Goal: Transaction & Acquisition: Book appointment/travel/reservation

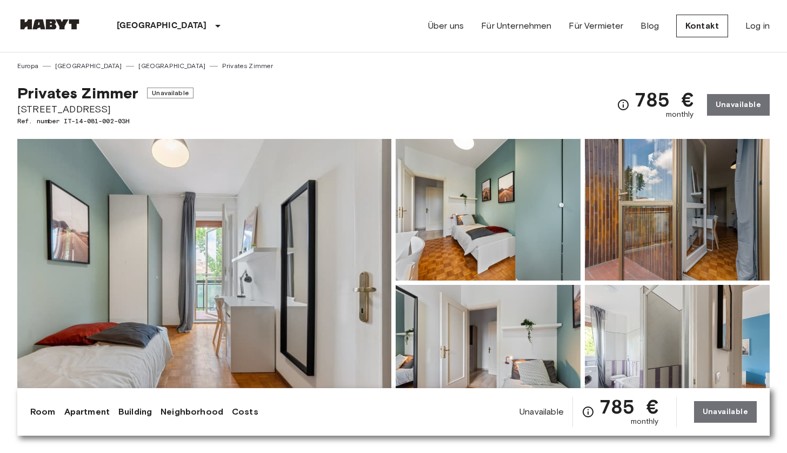
click at [224, 285] on img at bounding box center [204, 283] width 374 height 288
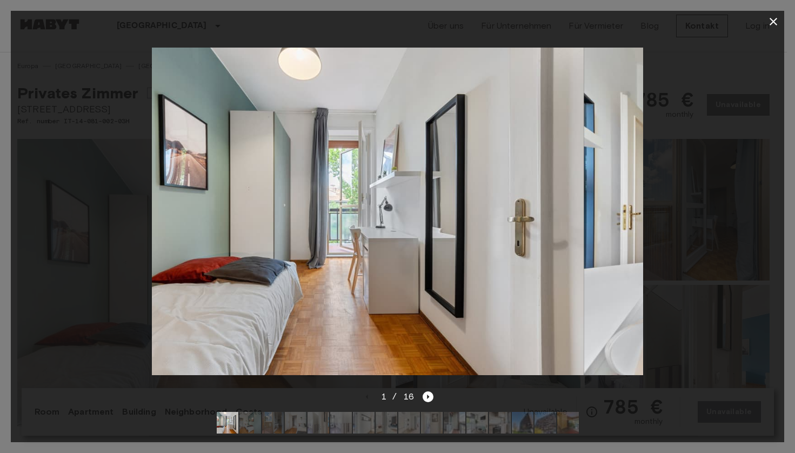
drag, startPoint x: 615, startPoint y: 214, endPoint x: 443, endPoint y: 212, distance: 171.9
click at [443, 212] on img at bounding box center [337, 212] width 491 height 328
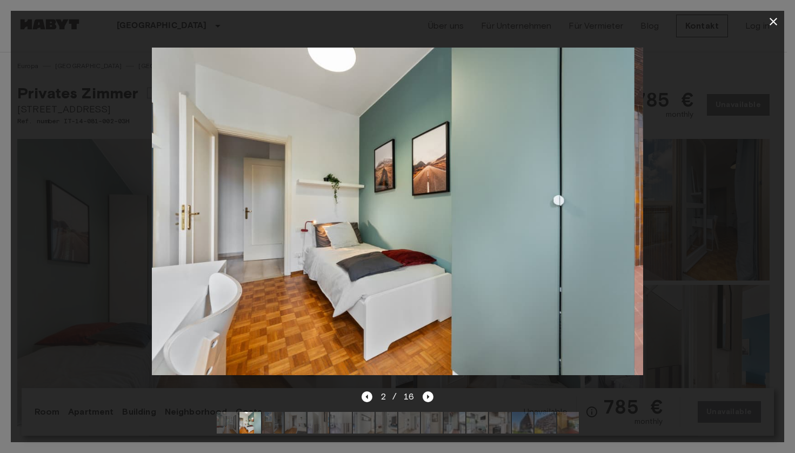
drag, startPoint x: 525, startPoint y: 220, endPoint x: 329, endPoint y: 209, distance: 196.5
click at [370, 214] on img at bounding box center [388, 212] width 491 height 328
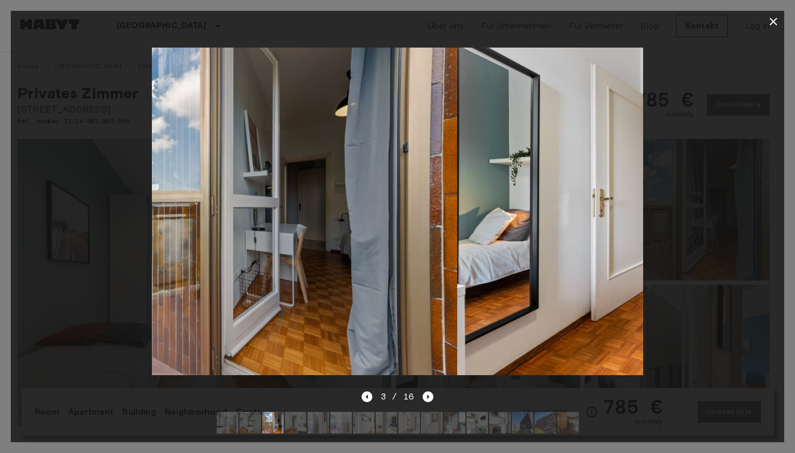
drag, startPoint x: 534, startPoint y: 226, endPoint x: 338, endPoint y: 212, distance: 196.7
click at [338, 212] on img at bounding box center [210, 212] width 491 height 328
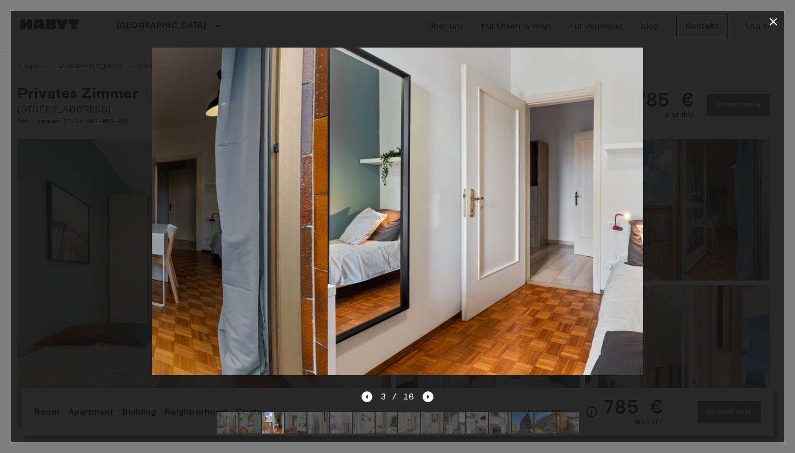
drag, startPoint x: 523, startPoint y: 246, endPoint x: 250, endPoint y: 228, distance: 273.6
click at [250, 228] on img at bounding box center [81, 212] width 491 height 328
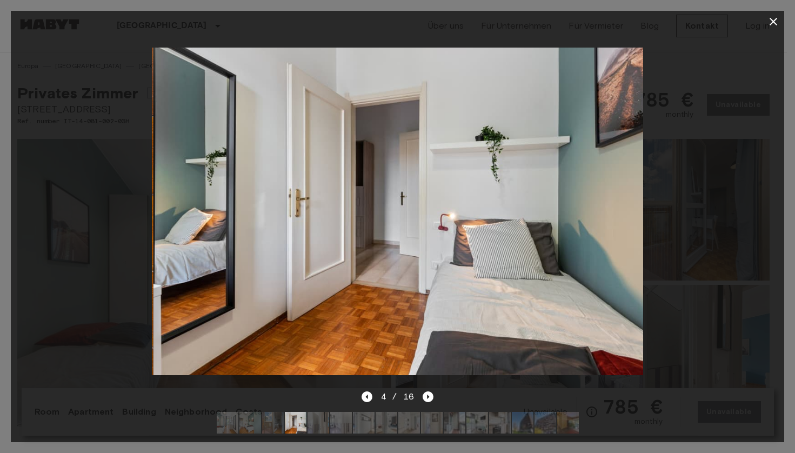
drag, startPoint x: 506, startPoint y: 253, endPoint x: 318, endPoint y: 245, distance: 188.3
click at [318, 245] on img at bounding box center [399, 212] width 491 height 328
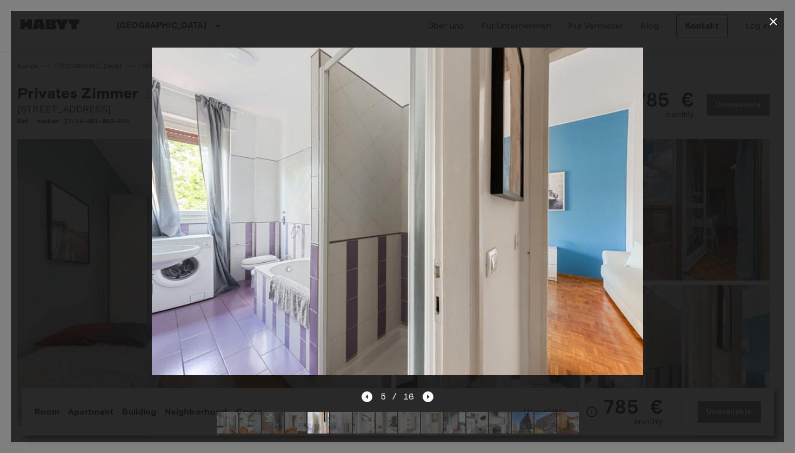
drag, startPoint x: 556, startPoint y: 251, endPoint x: 333, endPoint y: 237, distance: 223.7
click at [333, 237] on img at bounding box center [397, 212] width 491 height 328
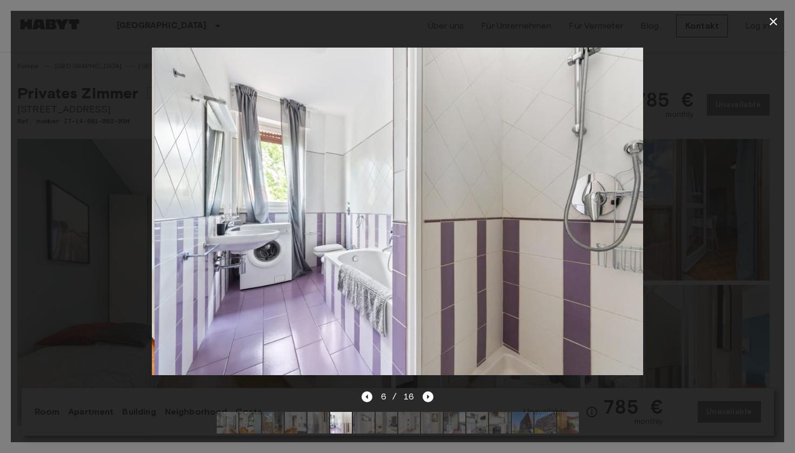
drag, startPoint x: 505, startPoint y: 247, endPoint x: 324, endPoint y: 234, distance: 182.1
click at [324, 234] on img at bounding box center [400, 212] width 491 height 328
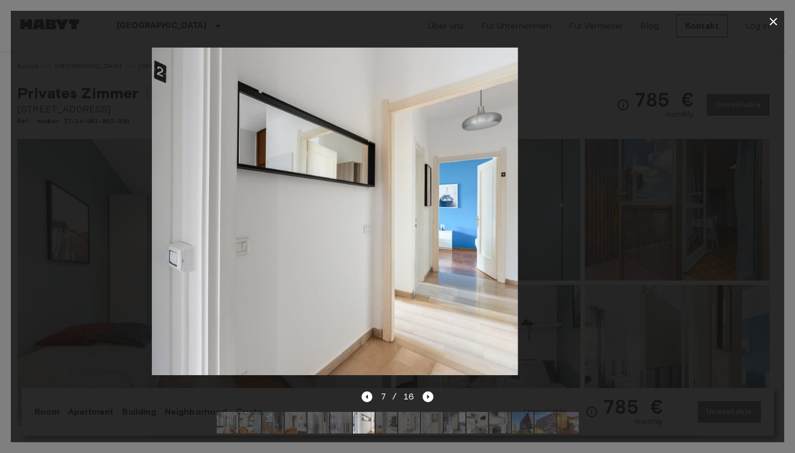
drag, startPoint x: 499, startPoint y: 246, endPoint x: 319, endPoint y: 235, distance: 180.4
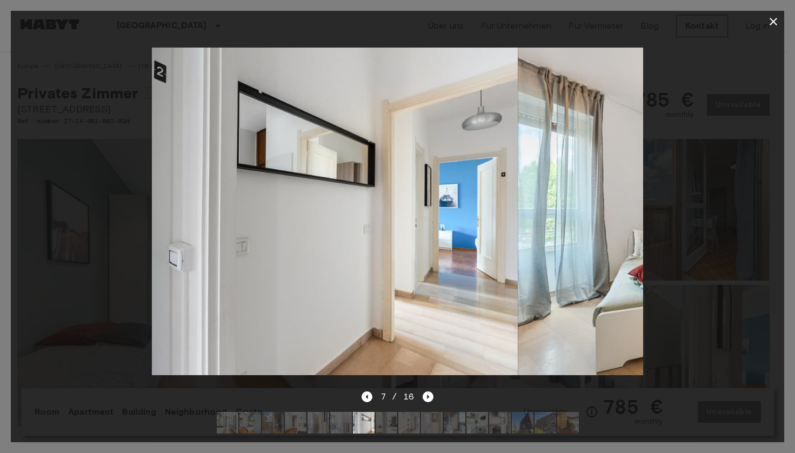
click at [324, 235] on img at bounding box center [271, 212] width 491 height 328
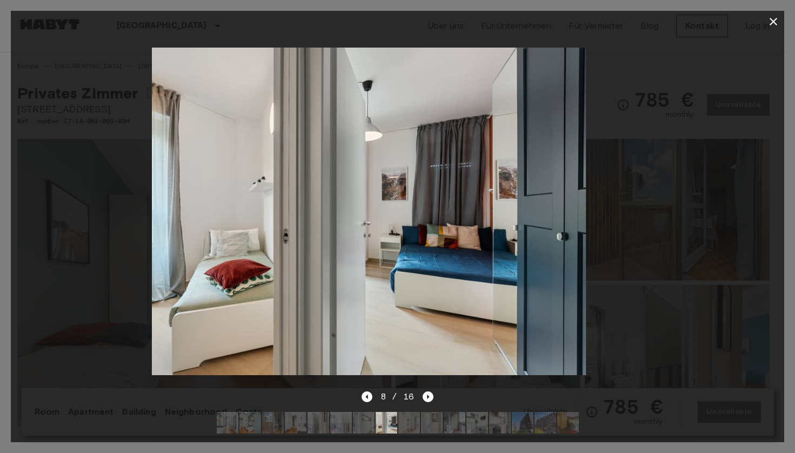
drag, startPoint x: 360, startPoint y: 251, endPoint x: 256, endPoint y: 241, distance: 104.9
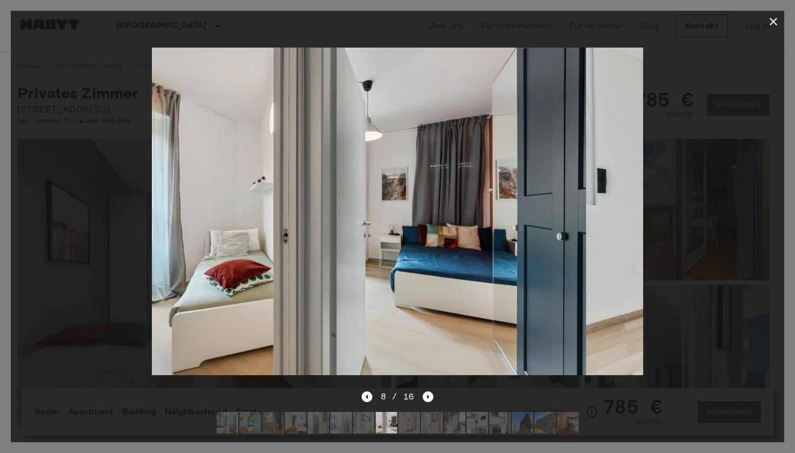
click at [256, 241] on img at bounding box center [340, 212] width 491 height 328
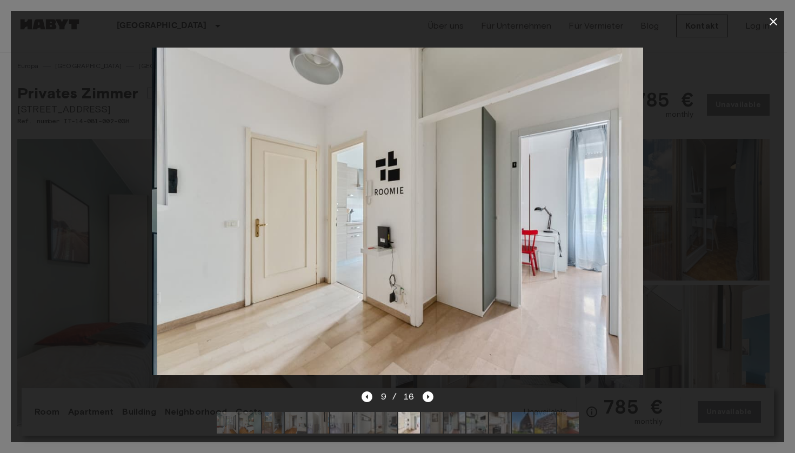
drag, startPoint x: 448, startPoint y: 261, endPoint x: 268, endPoint y: 248, distance: 180.0
click at [268, 248] on img at bounding box center [402, 212] width 491 height 328
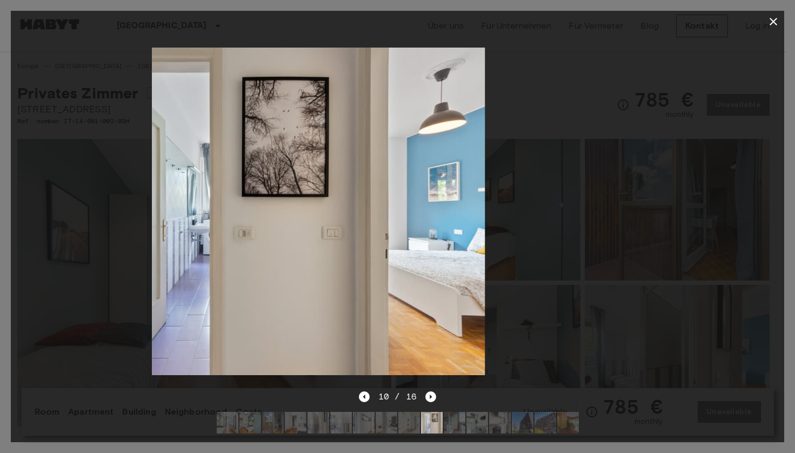
drag, startPoint x: 326, startPoint y: 268, endPoint x: 318, endPoint y: 263, distance: 9.9
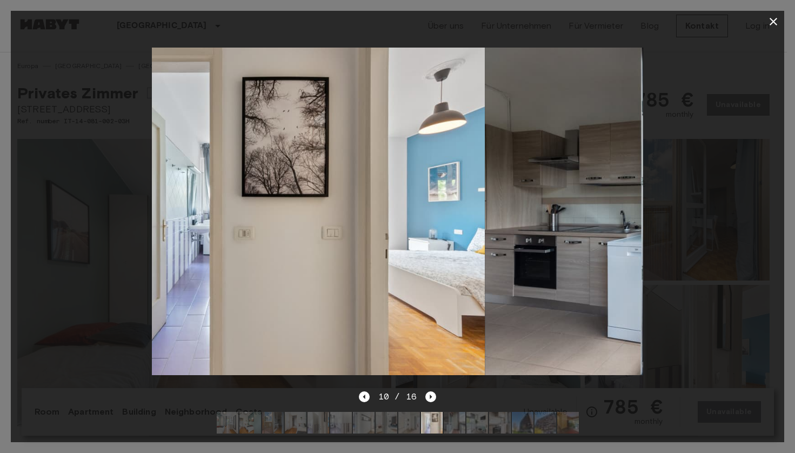
click at [315, 265] on img at bounding box center [239, 212] width 491 height 328
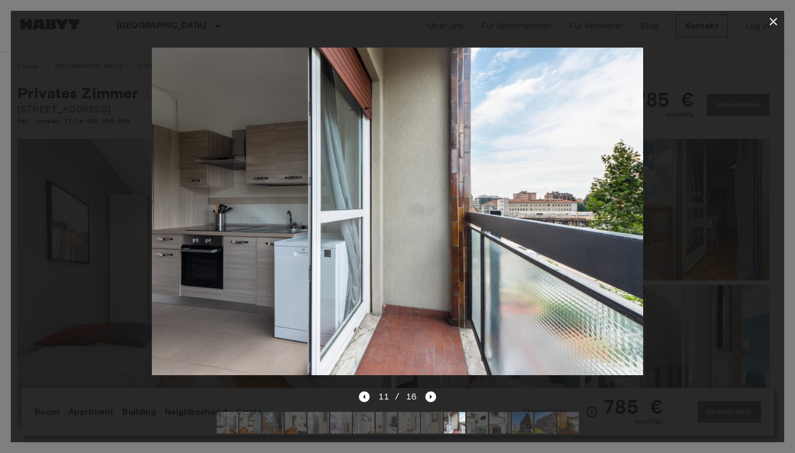
drag, startPoint x: 518, startPoint y: 272, endPoint x: 332, endPoint y: 263, distance: 186.7
click at [334, 263] on img at bounding box center [397, 212] width 491 height 328
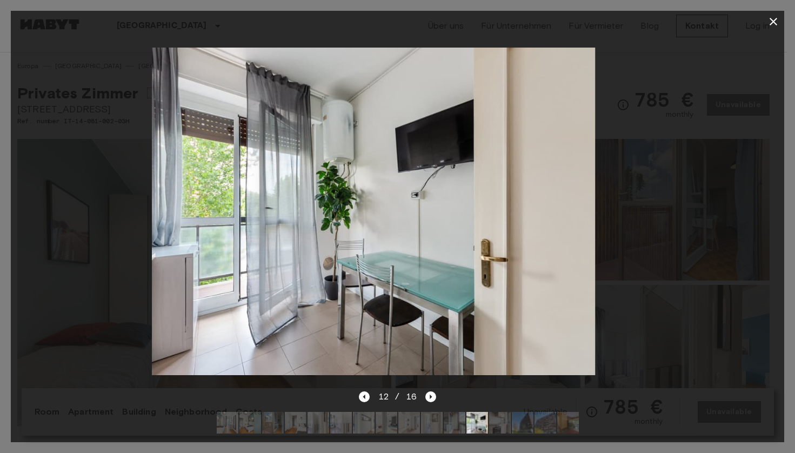
drag, startPoint x: 514, startPoint y: 271, endPoint x: 392, endPoint y: 266, distance: 122.3
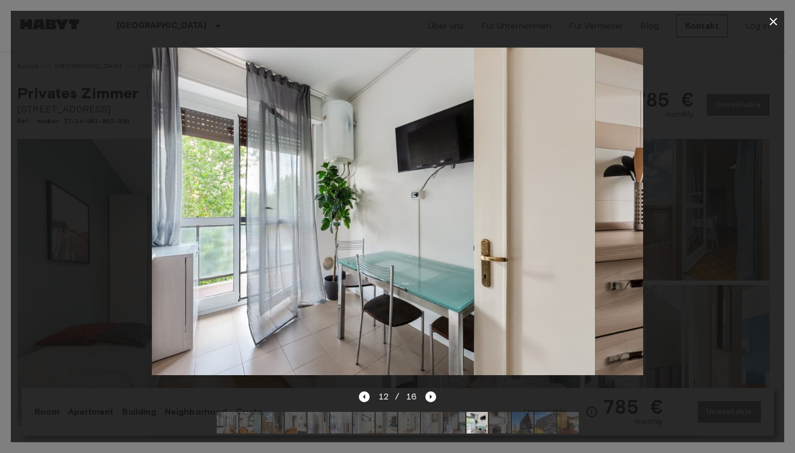
click at [398, 266] on img at bounding box center [349, 212] width 491 height 328
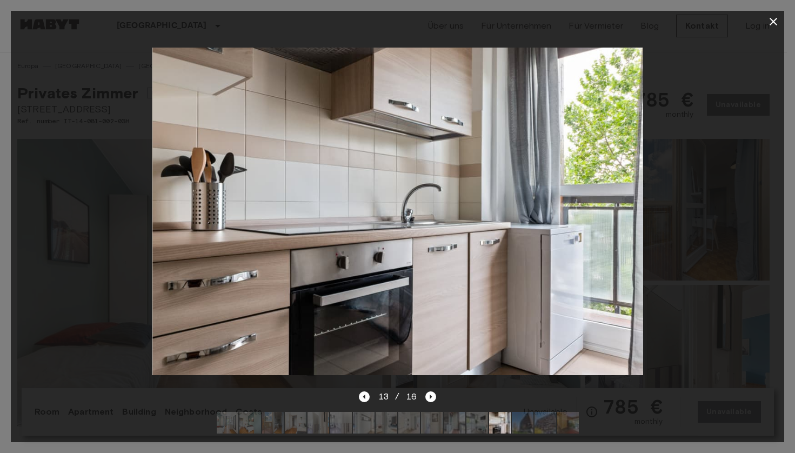
drag, startPoint x: 504, startPoint y: 276, endPoint x: 358, endPoint y: 281, distance: 146.6
click at [358, 281] on img at bounding box center [397, 212] width 491 height 328
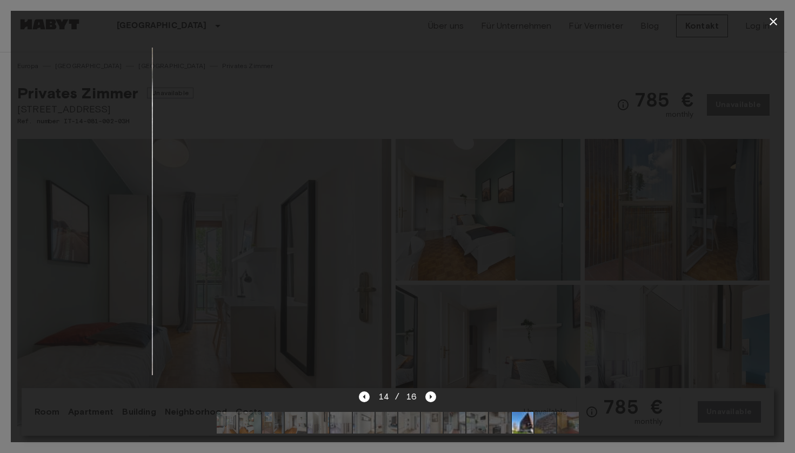
drag, startPoint x: 521, startPoint y: 279, endPoint x: 377, endPoint y: 272, distance: 144.5
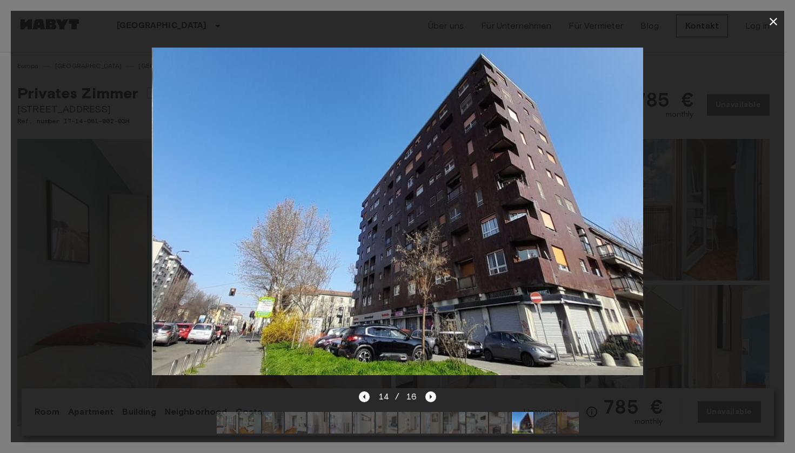
click at [377, 272] on img at bounding box center [398, 212] width 491 height 328
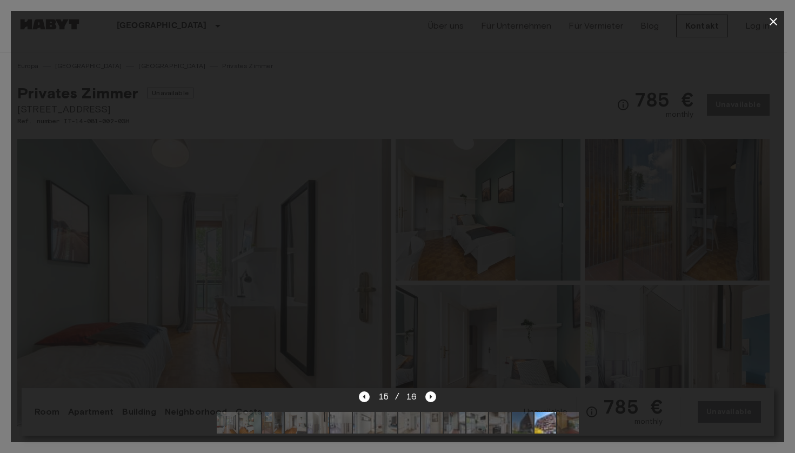
drag, startPoint x: 334, startPoint y: 251, endPoint x: 305, endPoint y: 243, distance: 29.6
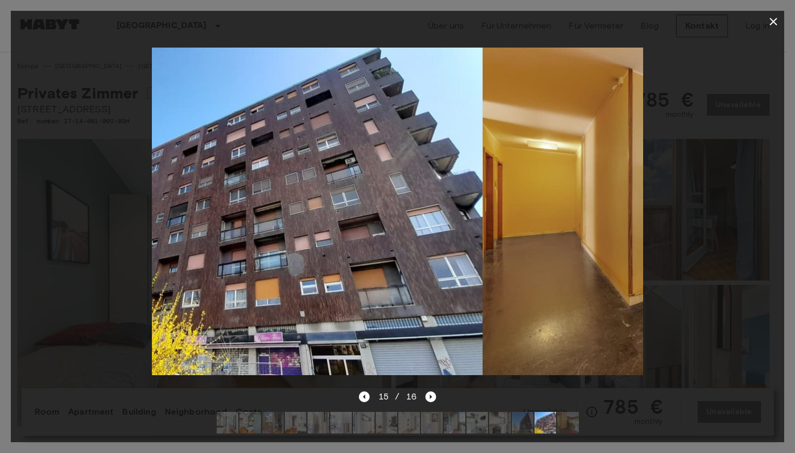
click at [305, 243] on img at bounding box center [236, 212] width 491 height 328
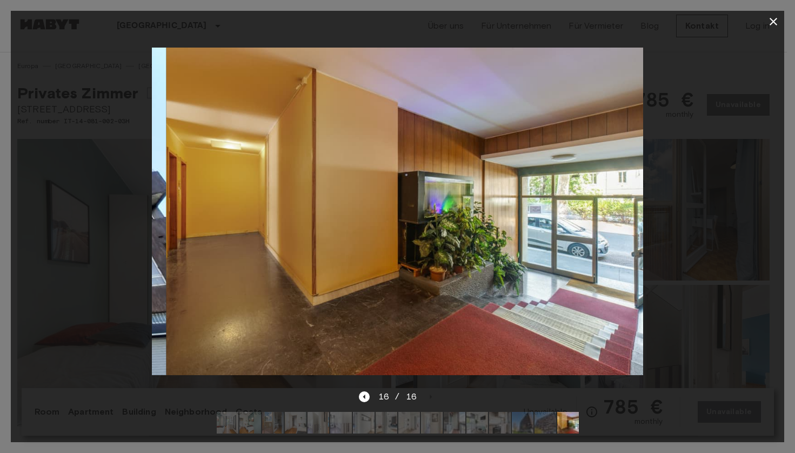
drag, startPoint x: 451, startPoint y: 249, endPoint x: 362, endPoint y: 240, distance: 89.7
click at [362, 240] on img at bounding box center [411, 212] width 491 height 328
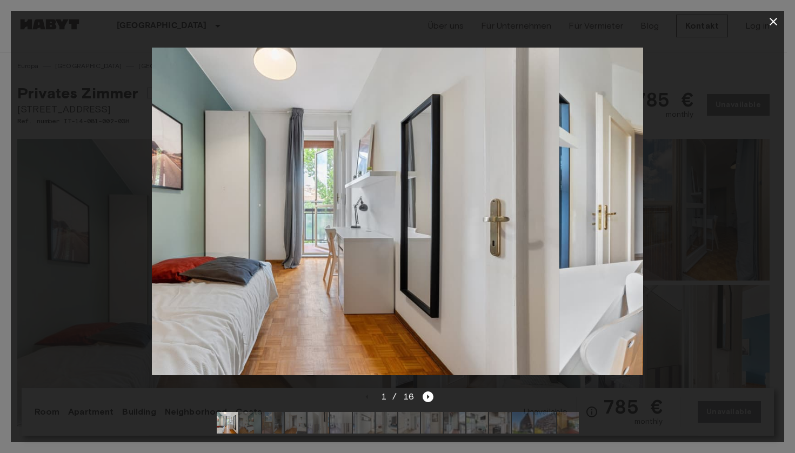
drag, startPoint x: 359, startPoint y: 253, endPoint x: 347, endPoint y: 244, distance: 14.7
click at [332, 246] on img at bounding box center [313, 212] width 491 height 328
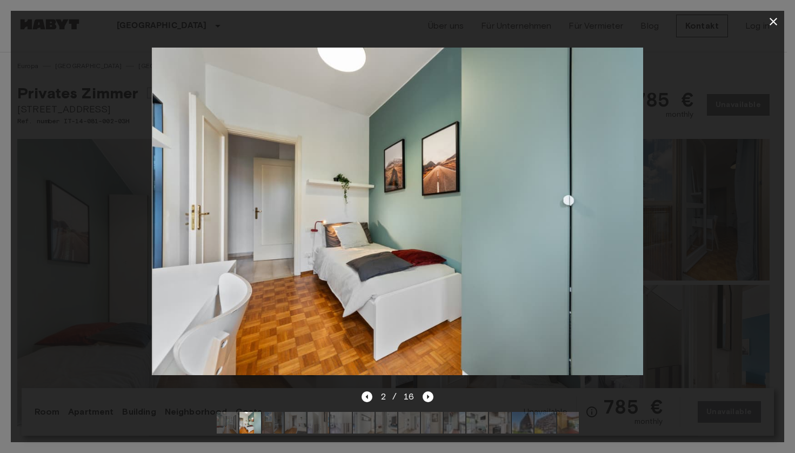
click at [763, 165] on div at bounding box center [398, 211] width 774 height 358
click at [709, 164] on div at bounding box center [398, 211] width 774 height 358
click at [768, 19] on icon "button" at bounding box center [773, 21] width 13 height 13
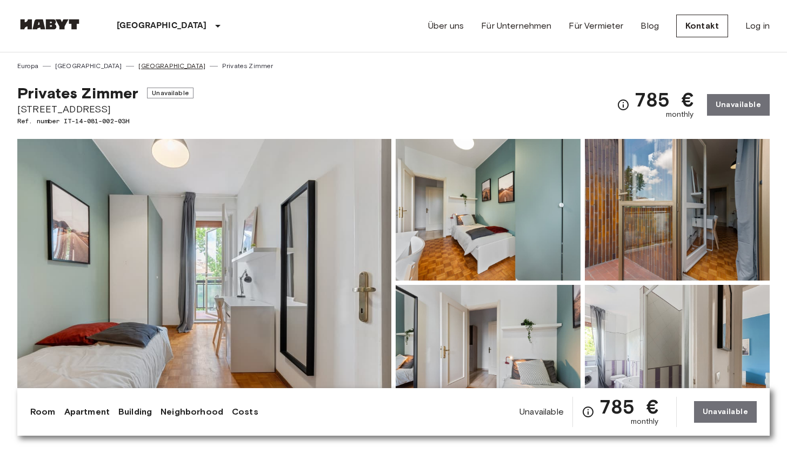
click at [138, 68] on link "[GEOGRAPHIC_DATA]" at bounding box center [171, 66] width 67 height 10
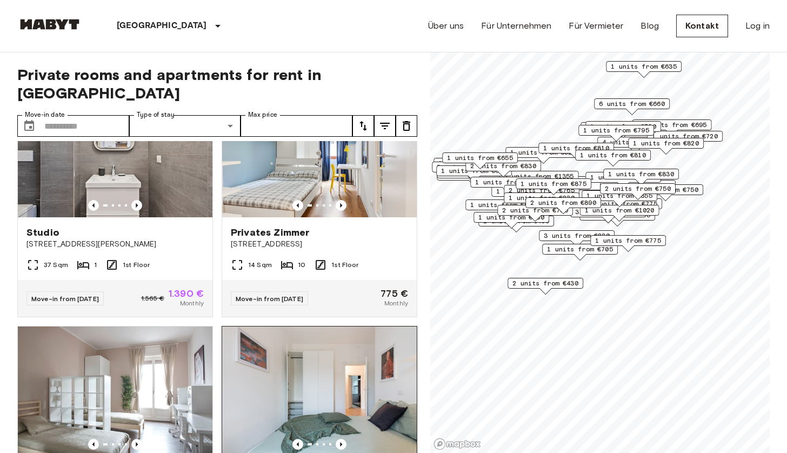
scroll to position [757, 0]
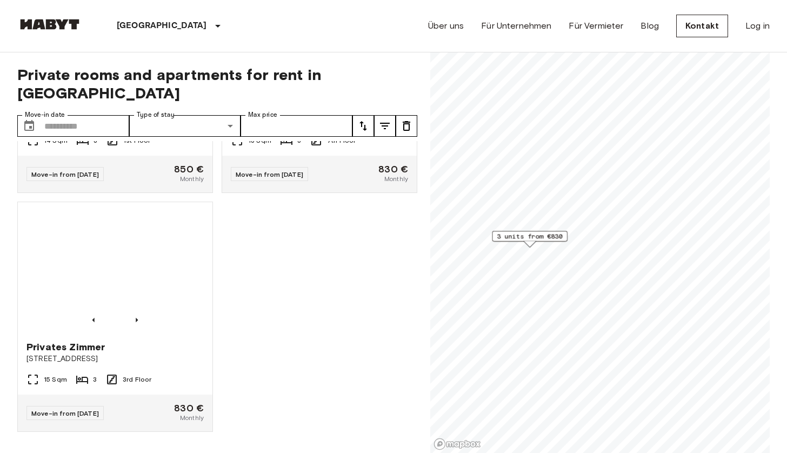
scroll to position [188, 0]
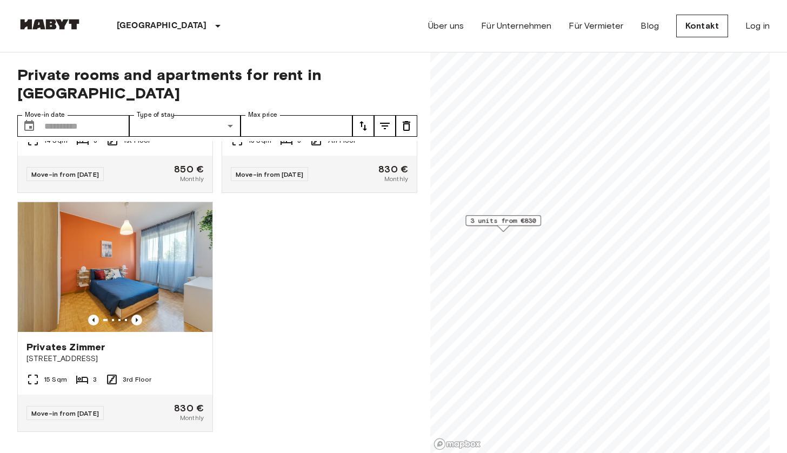
click at [515, 218] on span "3 units from €830" at bounding box center [503, 221] width 66 height 10
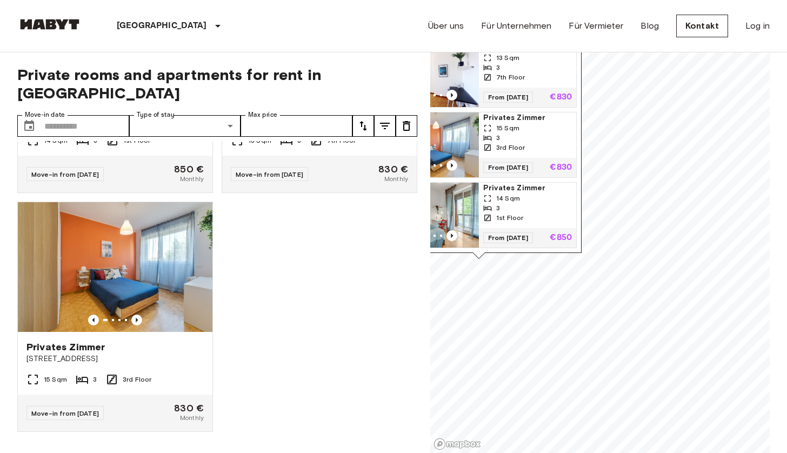
click at [456, 123] on img "Map marker" at bounding box center [430, 144] width 97 height 65
click at [461, 206] on img "Map marker" at bounding box center [430, 215] width 97 height 65
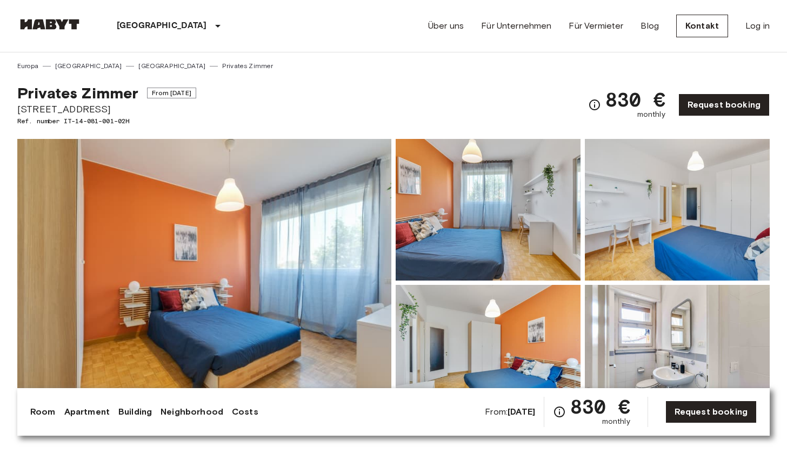
click at [303, 259] on img at bounding box center [204, 283] width 374 height 288
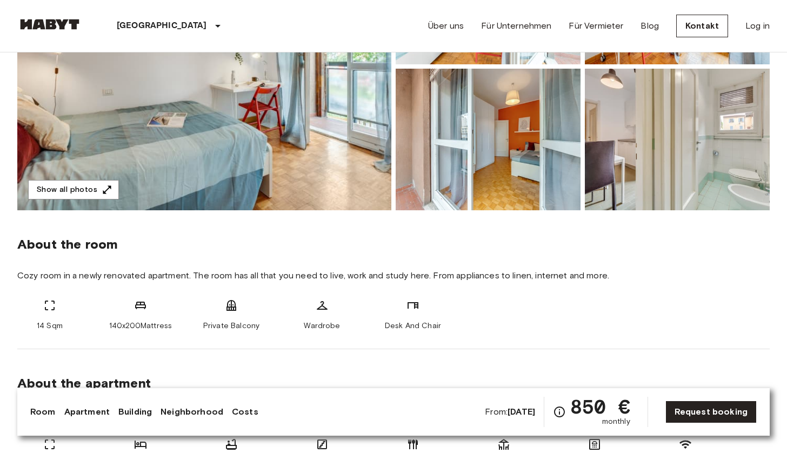
scroll to position [108, 0]
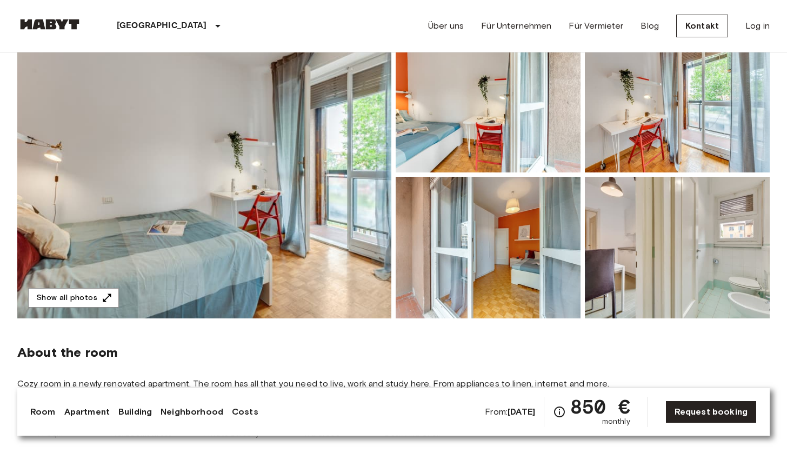
click at [342, 198] on img at bounding box center [204, 175] width 374 height 288
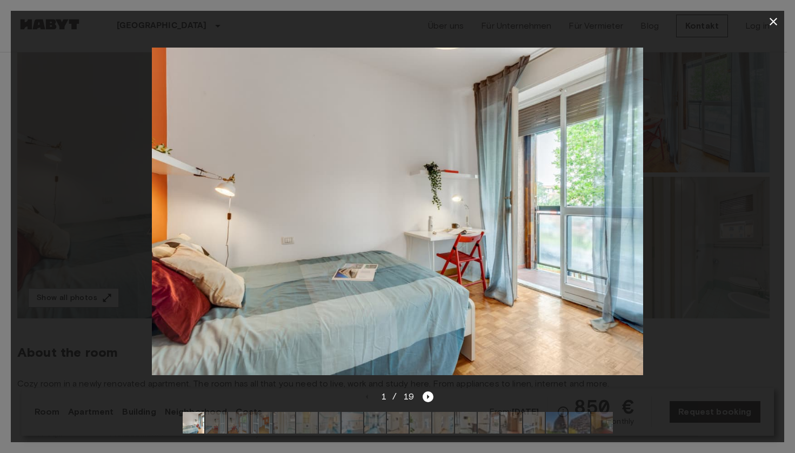
click at [626, 217] on img at bounding box center [397, 212] width 491 height 328
drag, startPoint x: 626, startPoint y: 217, endPoint x: 417, endPoint y: 212, distance: 208.7
click at [417, 212] on img at bounding box center [397, 212] width 491 height 328
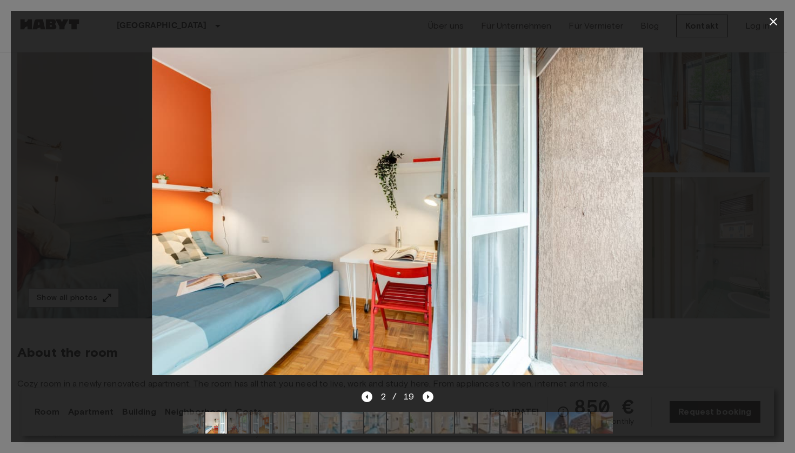
drag, startPoint x: 561, startPoint y: 239, endPoint x: 413, endPoint y: 228, distance: 148.6
click at [405, 234] on img at bounding box center [397, 212] width 491 height 328
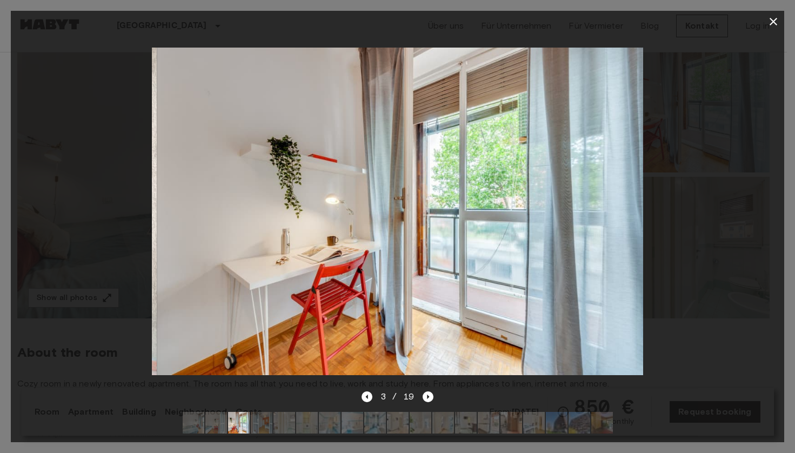
drag, startPoint x: 414, startPoint y: 223, endPoint x: 391, endPoint y: 218, distance: 23.2
click at [403, 221] on img at bounding box center [402, 212] width 491 height 328
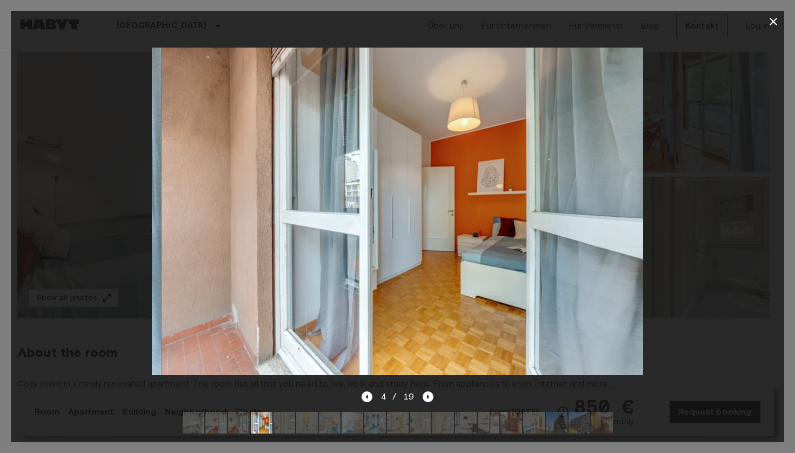
click at [379, 216] on img at bounding box center [406, 212] width 491 height 328
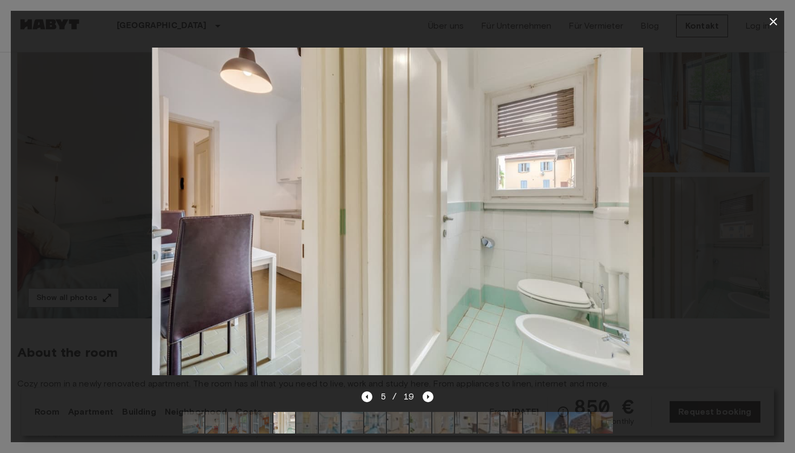
drag, startPoint x: 483, startPoint y: 227, endPoint x: 385, endPoint y: 226, distance: 97.3
click at [394, 228] on img at bounding box center [397, 212] width 491 height 328
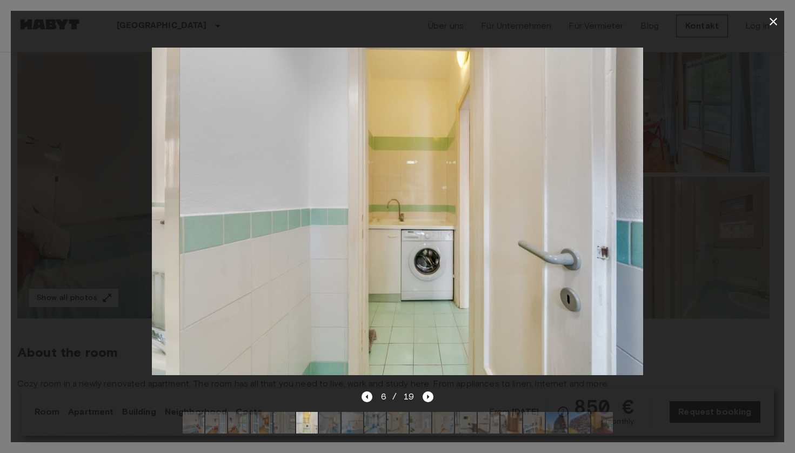
drag, startPoint x: 455, startPoint y: 223, endPoint x: 560, endPoint y: 225, distance: 105.4
click at [566, 225] on img at bounding box center [424, 212] width 491 height 328
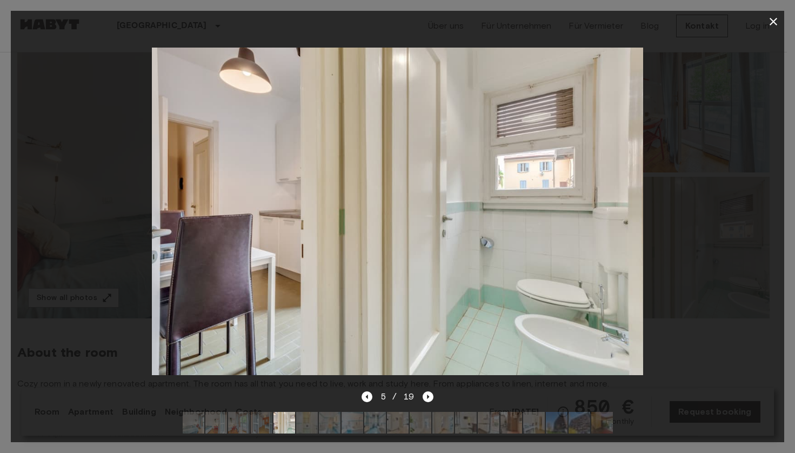
drag, startPoint x: 552, startPoint y: 225, endPoint x: 406, endPoint y: 223, distance: 146.5
click at [431, 226] on img at bounding box center [396, 212] width 491 height 328
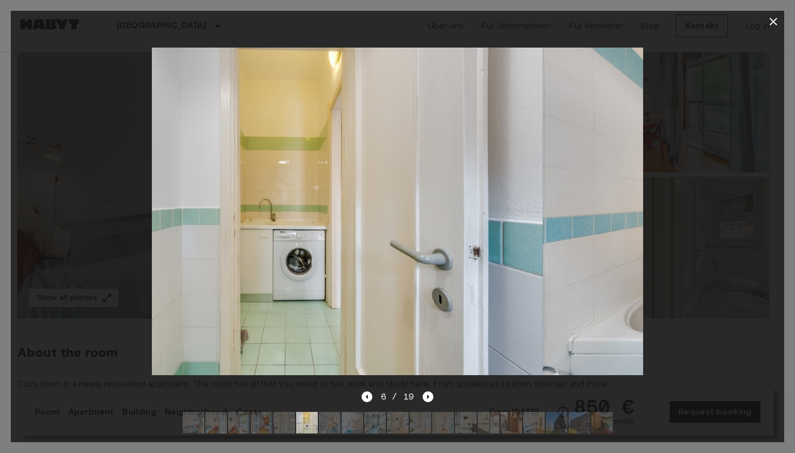
drag, startPoint x: 438, startPoint y: 228, endPoint x: 343, endPoint y: 222, distance: 95.9
click at [343, 222] on img at bounding box center [296, 212] width 491 height 328
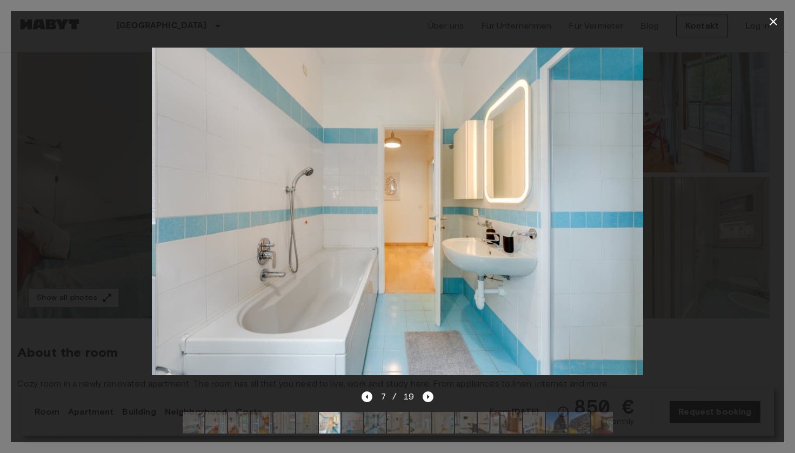
click at [224, 211] on img at bounding box center [401, 212] width 491 height 328
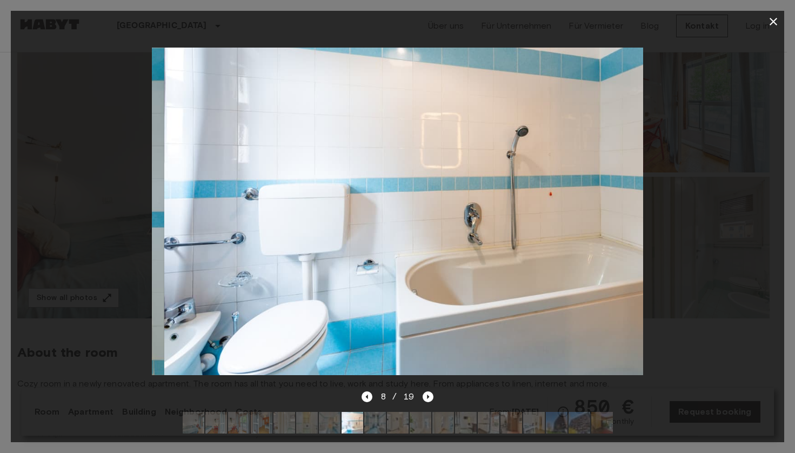
drag, startPoint x: 371, startPoint y: 223, endPoint x: 175, endPoint y: 215, distance: 196.4
click at [175, 215] on img at bounding box center [409, 212] width 491 height 328
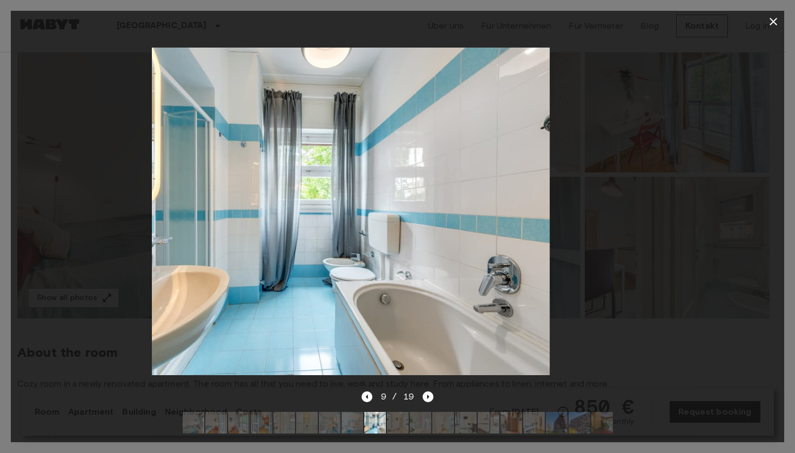
drag, startPoint x: 310, startPoint y: 221, endPoint x: 276, endPoint y: 219, distance: 34.1
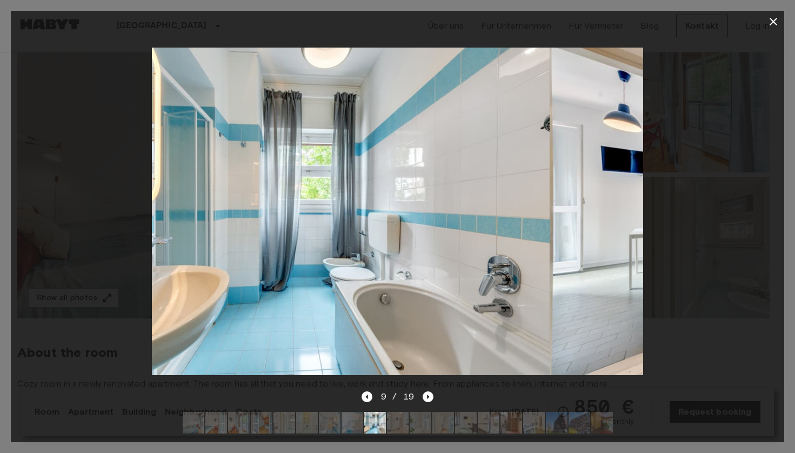
click at [278, 221] on img at bounding box center [303, 212] width 491 height 328
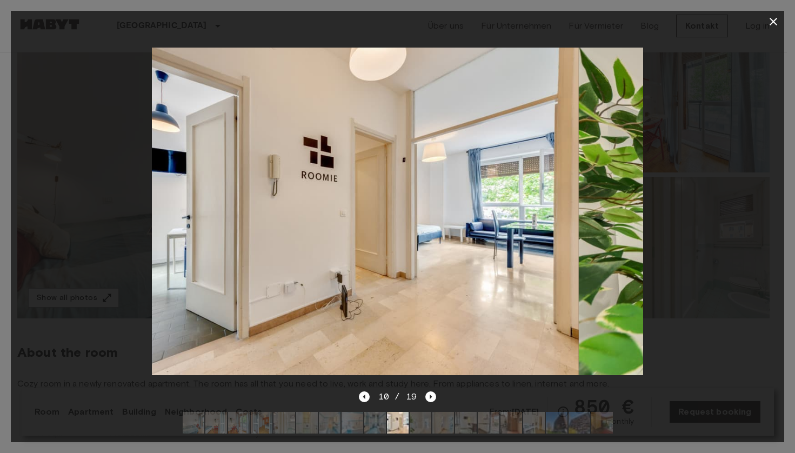
drag, startPoint x: 383, startPoint y: 216, endPoint x: 225, endPoint y: 209, distance: 158.0
click at [225, 209] on img at bounding box center [333, 212] width 491 height 328
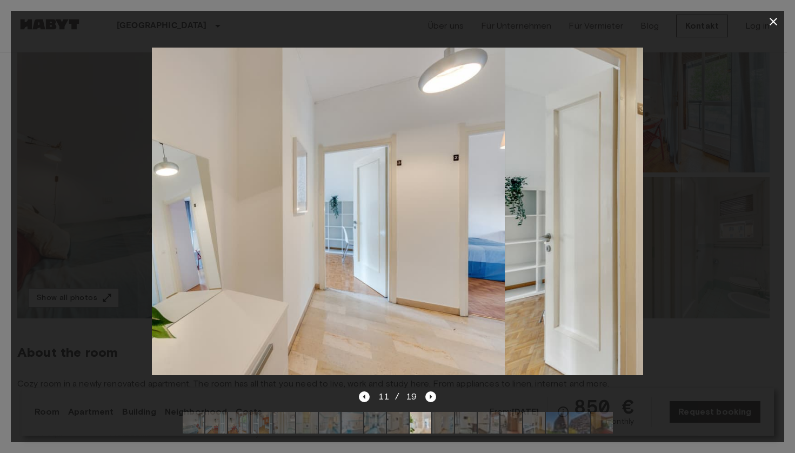
click at [256, 193] on img at bounding box center [258, 212] width 491 height 328
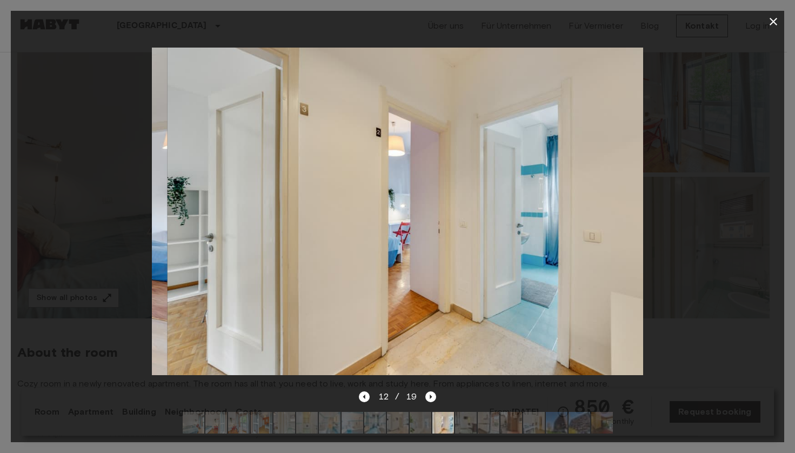
drag, startPoint x: 338, startPoint y: 203, endPoint x: 331, endPoint y: 203, distance: 7.6
click at [328, 203] on img at bounding box center [412, 212] width 491 height 328
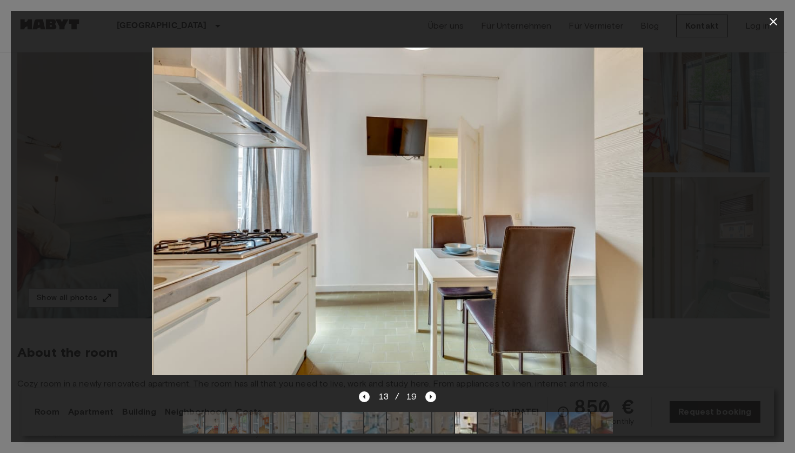
click at [316, 202] on img at bounding box center [399, 212] width 491 height 328
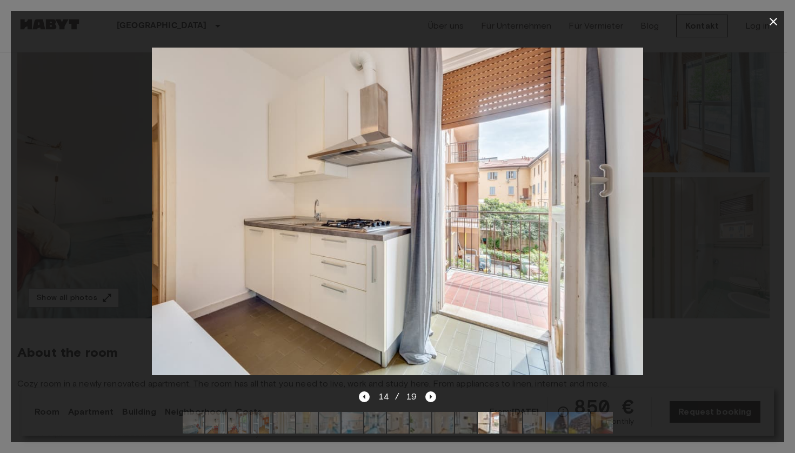
drag, startPoint x: 475, startPoint y: 228, endPoint x: 308, endPoint y: 215, distance: 168.1
click at [304, 218] on img at bounding box center [397, 212] width 491 height 328
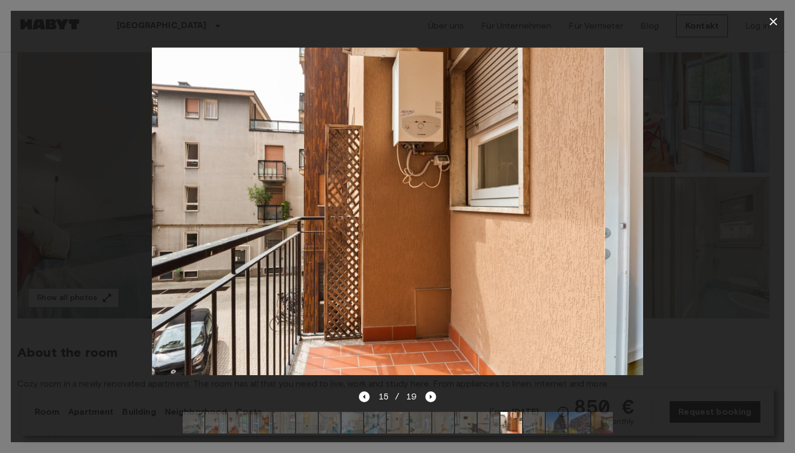
drag, startPoint x: 456, startPoint y: 207, endPoint x: 298, endPoint y: 206, distance: 157.8
click at [298, 206] on img at bounding box center [359, 212] width 491 height 328
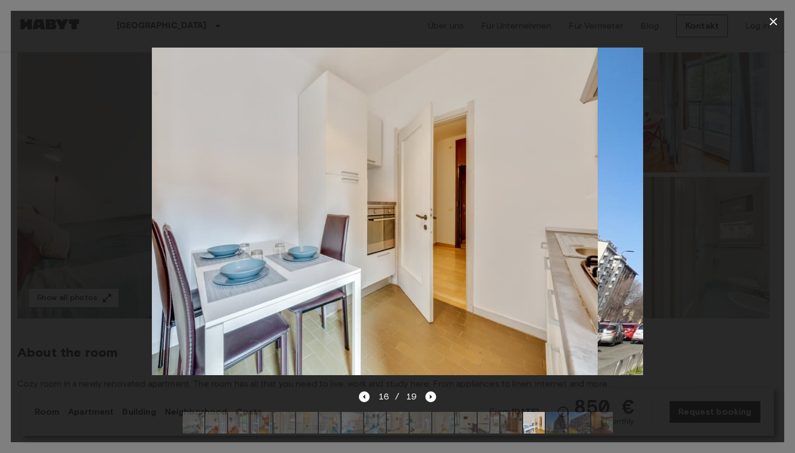
drag, startPoint x: 502, startPoint y: 215, endPoint x: 372, endPoint y: 212, distance: 130.3
click at [395, 214] on img at bounding box center [351, 212] width 491 height 328
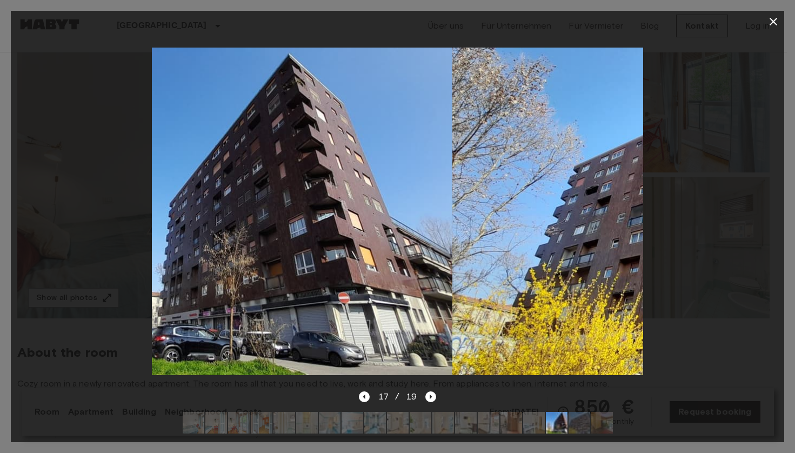
drag, startPoint x: 434, startPoint y: 215, endPoint x: 241, endPoint y: 203, distance: 193.9
click at [228, 203] on img at bounding box center [206, 212] width 491 height 328
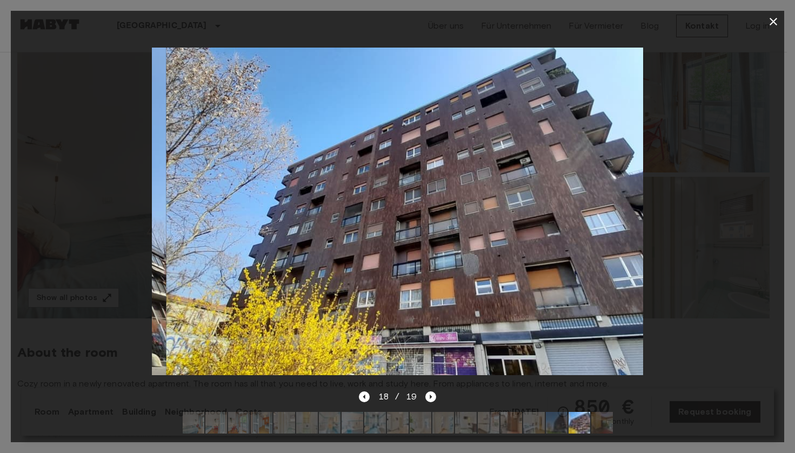
click at [292, 202] on img at bounding box center [411, 212] width 491 height 328
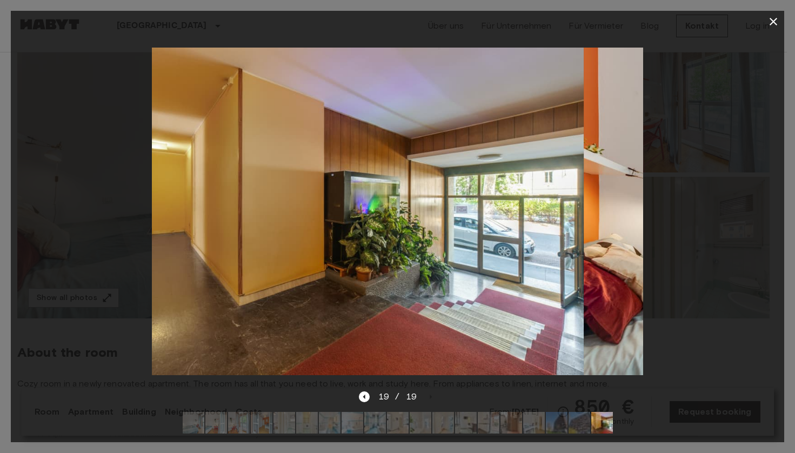
drag, startPoint x: 308, startPoint y: 209, endPoint x: 276, endPoint y: 203, distance: 32.4
click at [261, 209] on img at bounding box center [337, 212] width 491 height 328
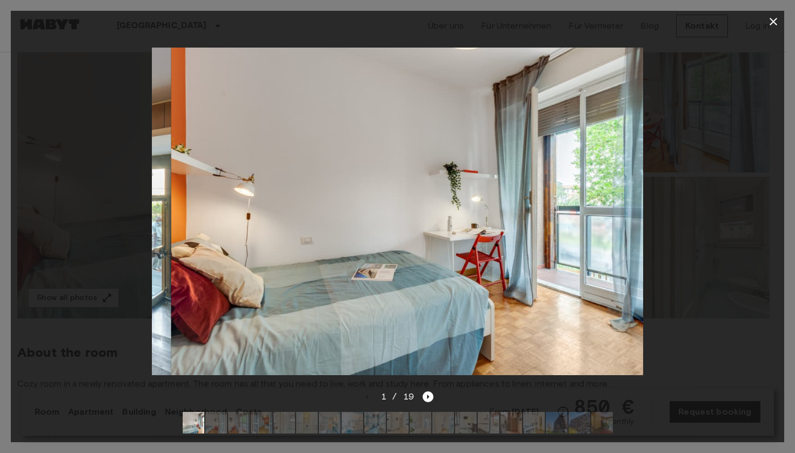
click at [114, 212] on div at bounding box center [398, 211] width 774 height 358
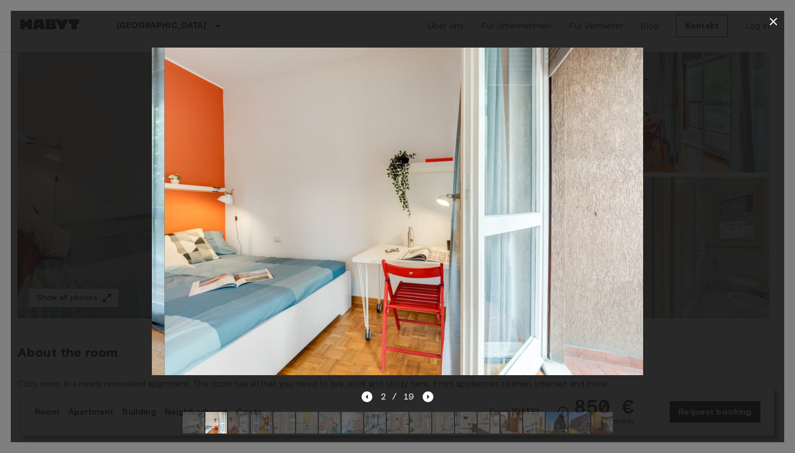
drag, startPoint x: 200, startPoint y: 224, endPoint x: 16, endPoint y: 208, distance: 185.0
click at [0, 220] on div "2 / 19" at bounding box center [397, 226] width 795 height 453
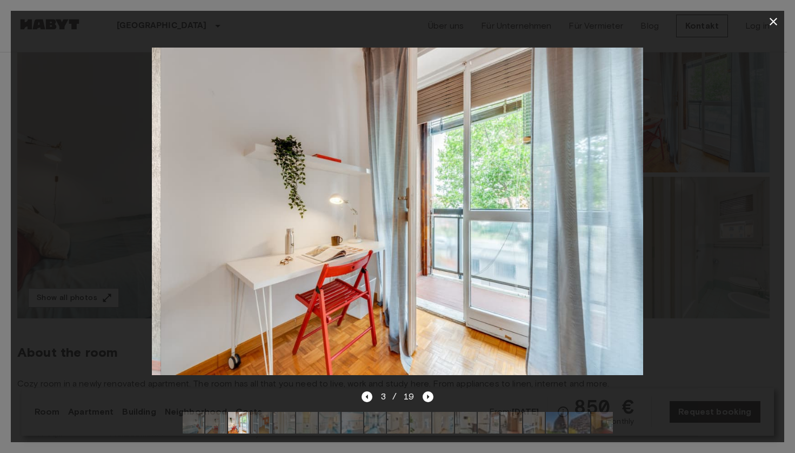
drag, startPoint x: 292, startPoint y: 235, endPoint x: 85, endPoint y: 229, distance: 206.6
click at [95, 230] on div at bounding box center [398, 211] width 774 height 358
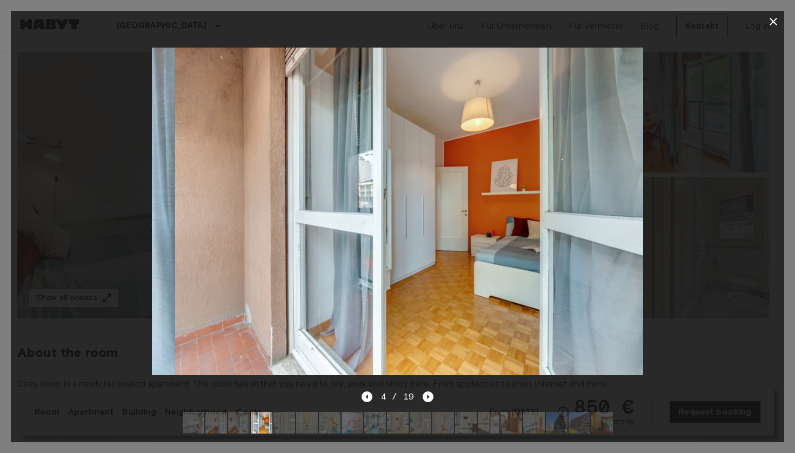
drag, startPoint x: 275, startPoint y: 246, endPoint x: 124, endPoint y: 238, distance: 151.0
click at [124, 238] on div at bounding box center [398, 211] width 774 height 358
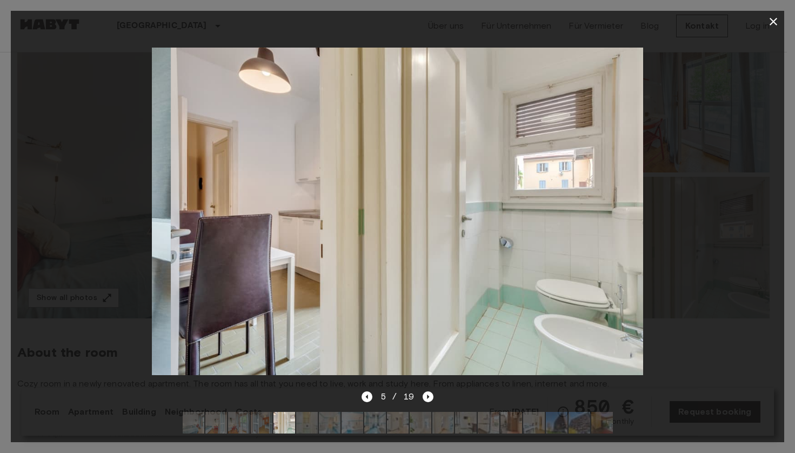
drag, startPoint x: 351, startPoint y: 230, endPoint x: 210, endPoint y: 217, distance: 141.7
click at [213, 218] on img at bounding box center [416, 212] width 491 height 328
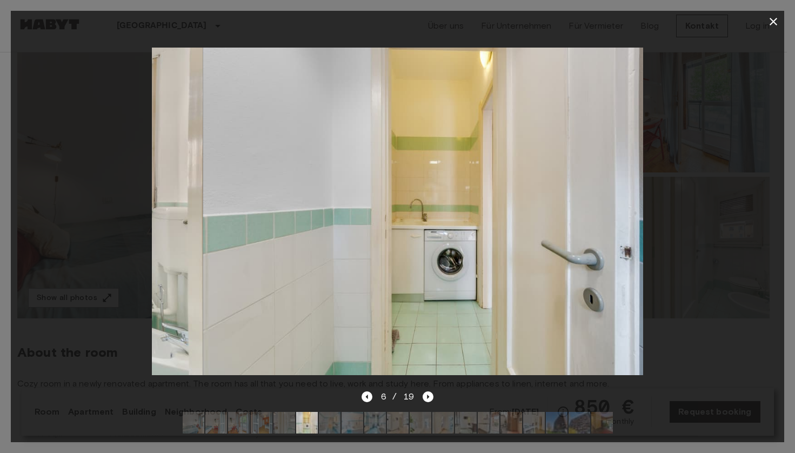
drag, startPoint x: 285, startPoint y: 219, endPoint x: 237, endPoint y: 217, distance: 48.2
click at [222, 218] on img at bounding box center [448, 212] width 491 height 328
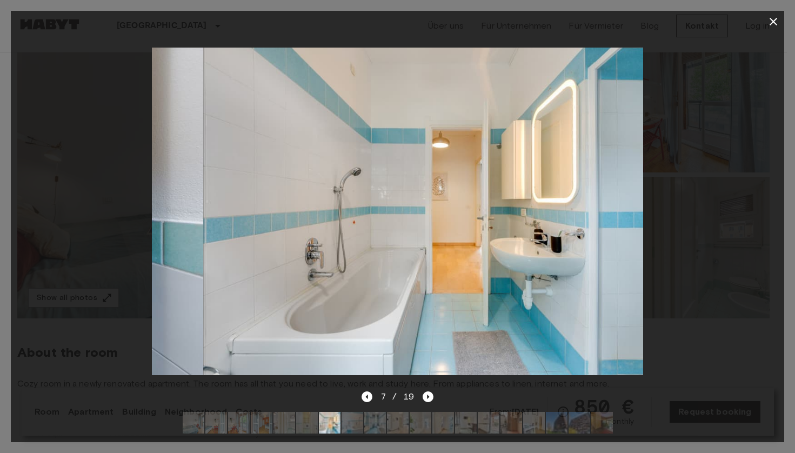
drag, startPoint x: 364, startPoint y: 223, endPoint x: 226, endPoint y: 219, distance: 137.4
click at [211, 219] on img at bounding box center [448, 212] width 491 height 328
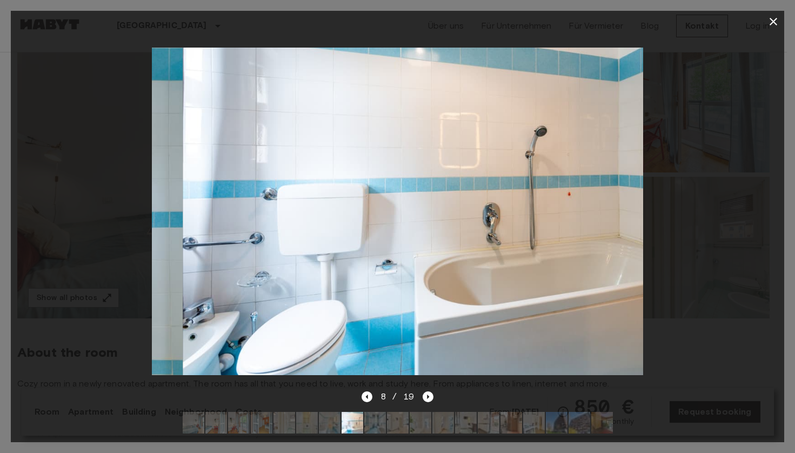
drag, startPoint x: 245, startPoint y: 228, endPoint x: 232, endPoint y: 227, distance: 12.5
click at [242, 228] on img at bounding box center [428, 212] width 491 height 328
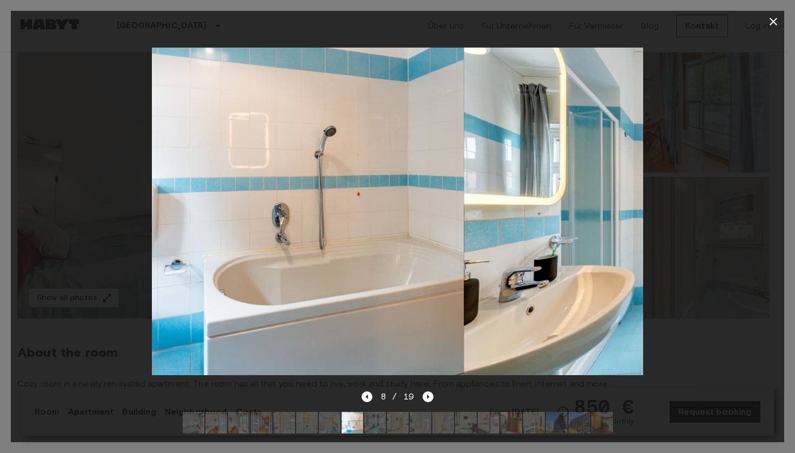
drag, startPoint x: 104, startPoint y: 224, endPoint x: 65, endPoint y: 222, distance: 39.0
click at [66, 222] on div at bounding box center [398, 211] width 774 height 358
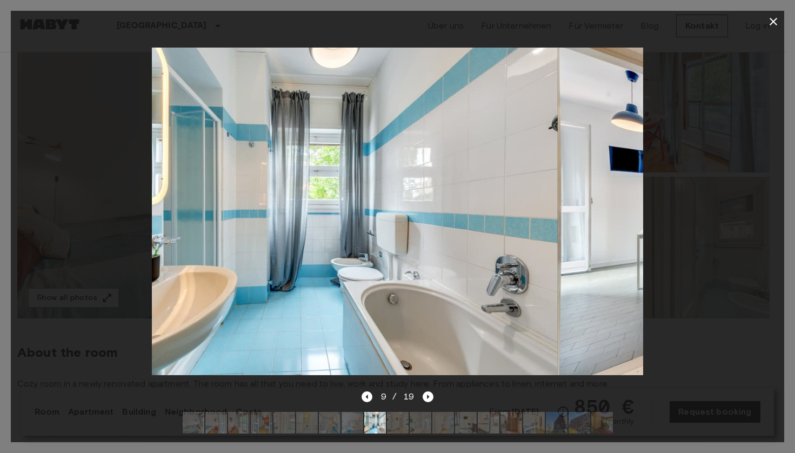
click at [134, 223] on div at bounding box center [398, 211] width 774 height 358
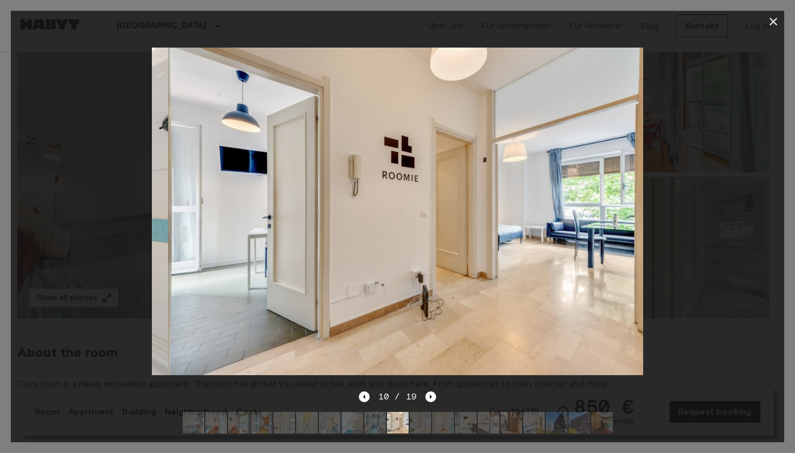
drag, startPoint x: 381, startPoint y: 228, endPoint x: 291, endPoint y: 228, distance: 89.7
click at [291, 228] on img at bounding box center [413, 212] width 491 height 328
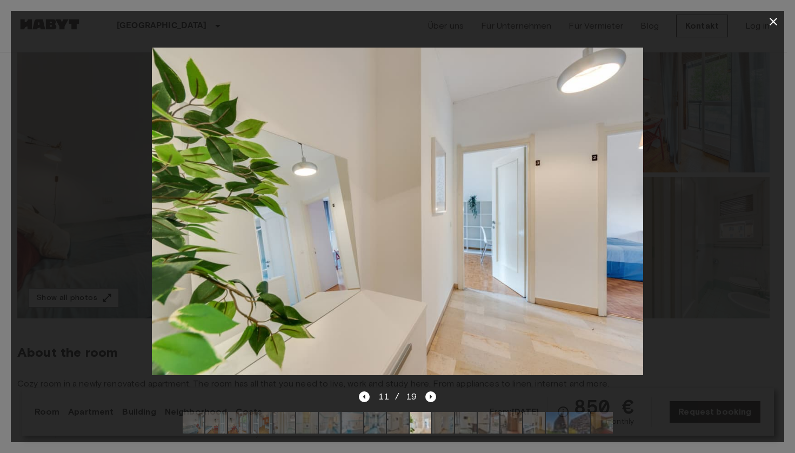
drag, startPoint x: 507, startPoint y: 231, endPoint x: 341, endPoint y: 225, distance: 166.6
click at [338, 225] on img at bounding box center [397, 212] width 491 height 328
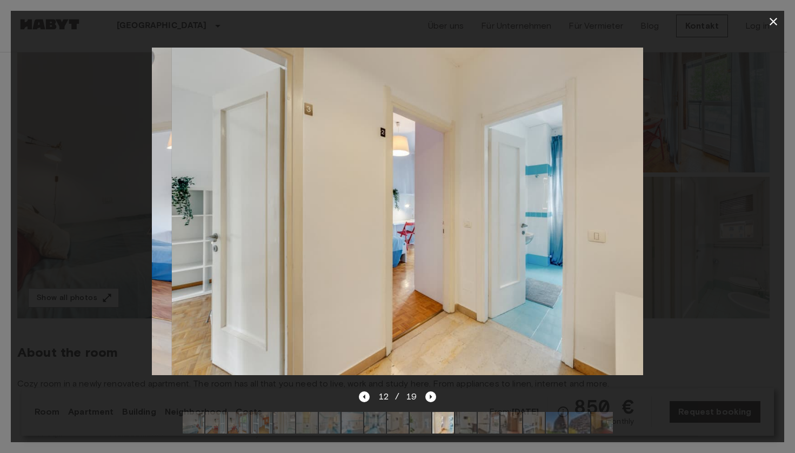
drag, startPoint x: 538, startPoint y: 237, endPoint x: 346, endPoint y: 225, distance: 192.3
click at [321, 226] on img at bounding box center [417, 212] width 491 height 328
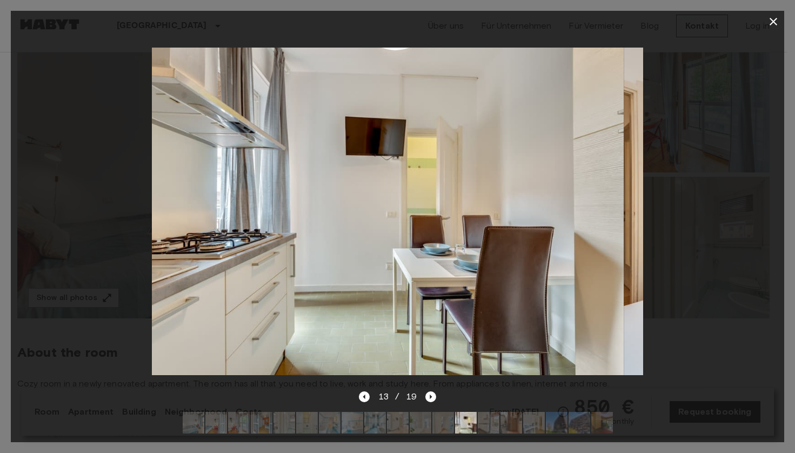
drag, startPoint x: 496, startPoint y: 231, endPoint x: 462, endPoint y: 231, distance: 34.1
click at [419, 231] on img at bounding box center [377, 212] width 491 height 328
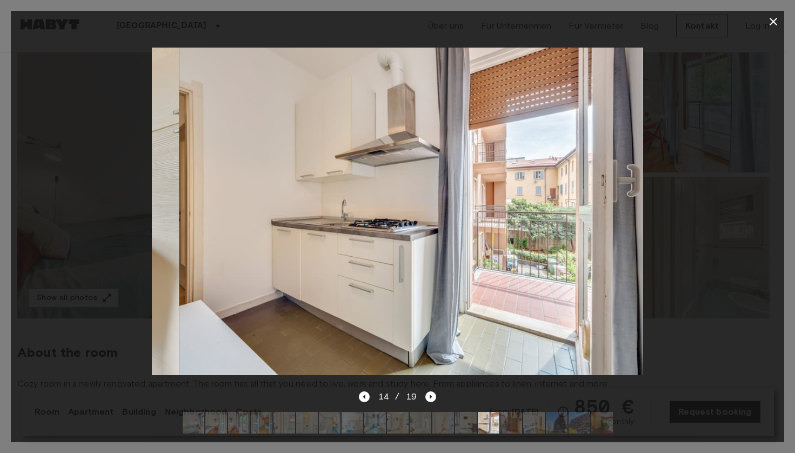
click at [398, 232] on img at bounding box center [424, 212] width 491 height 328
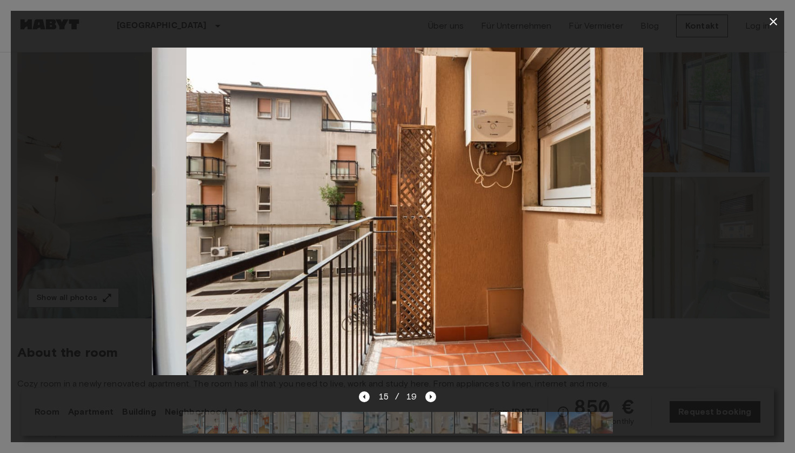
drag, startPoint x: 482, startPoint y: 236, endPoint x: 521, endPoint y: 236, distance: 38.9
click at [523, 236] on img at bounding box center [431, 212] width 491 height 328
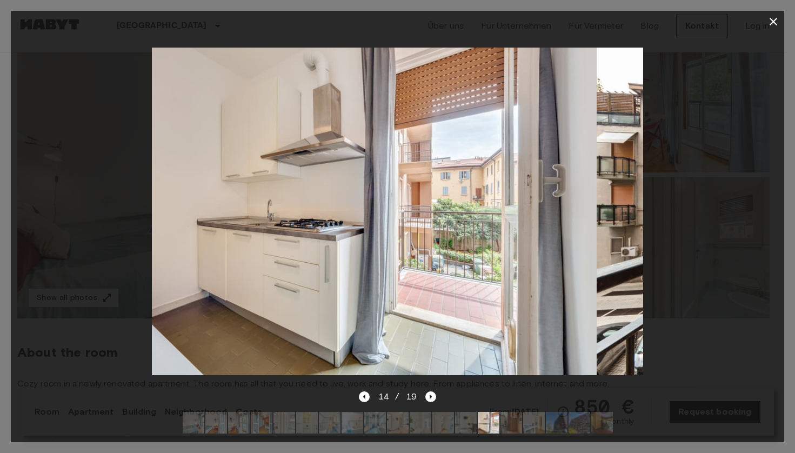
drag, startPoint x: 519, startPoint y: 236, endPoint x: 263, endPoint y: 234, distance: 256.2
click at [255, 234] on img at bounding box center [350, 212] width 491 height 328
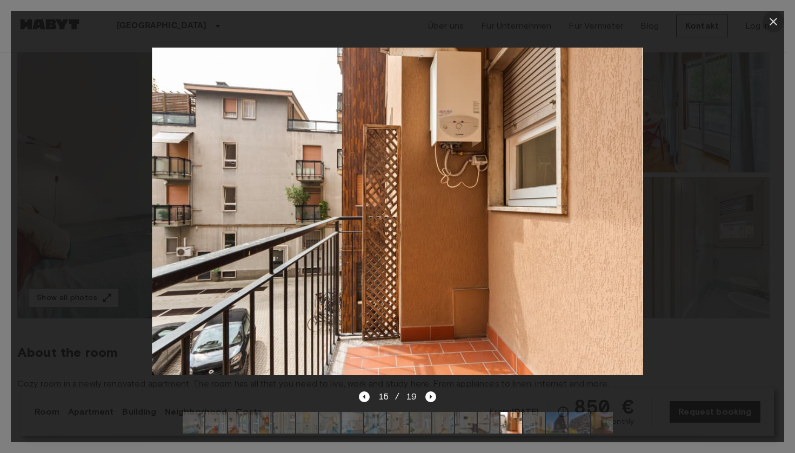
click at [777, 23] on icon "button" at bounding box center [773, 21] width 13 height 13
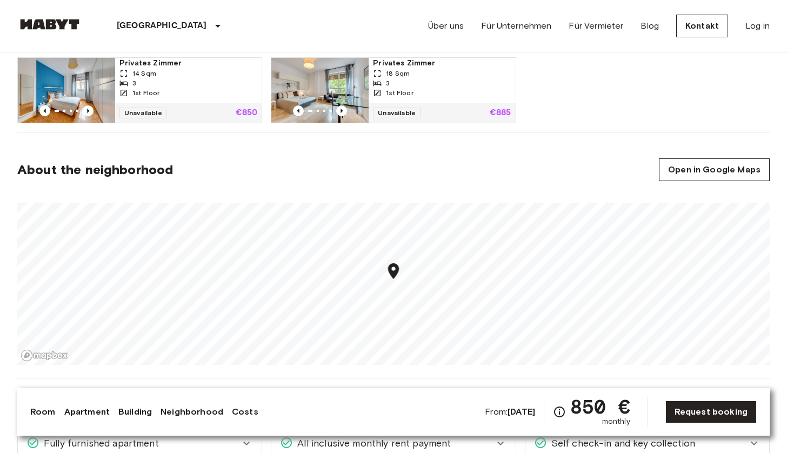
scroll to position [648, 0]
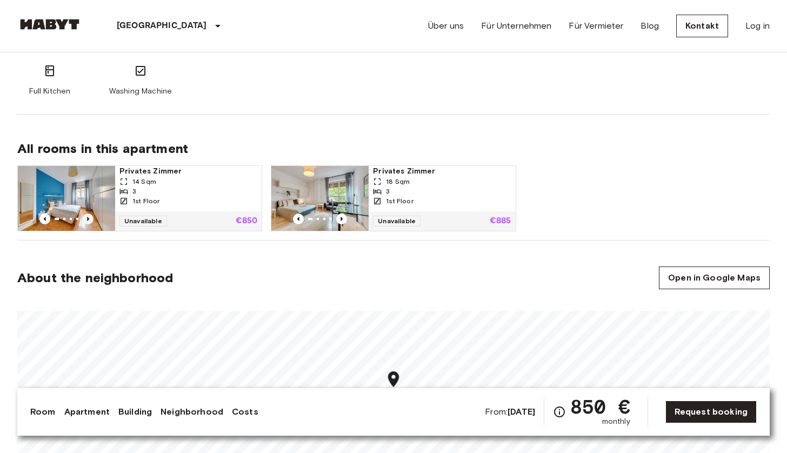
click at [89, 221] on icon "Previous image" at bounding box center [88, 219] width 11 height 11
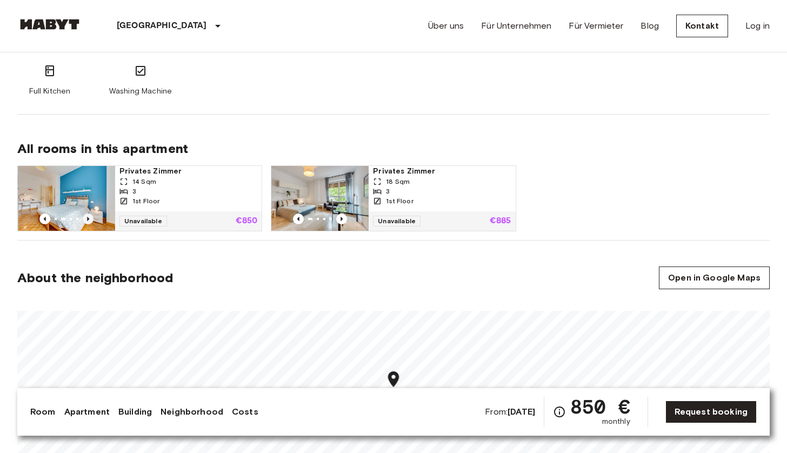
click at [89, 221] on icon "Previous image" at bounding box center [88, 219] width 11 height 11
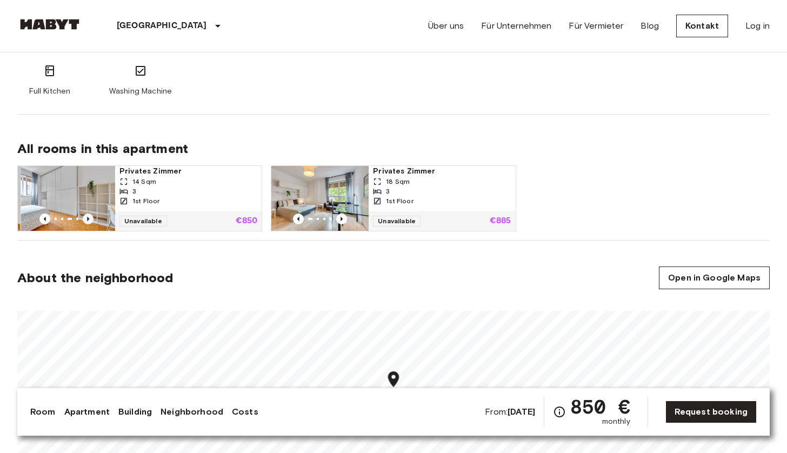
click at [89, 221] on icon "Previous image" at bounding box center [88, 219] width 11 height 11
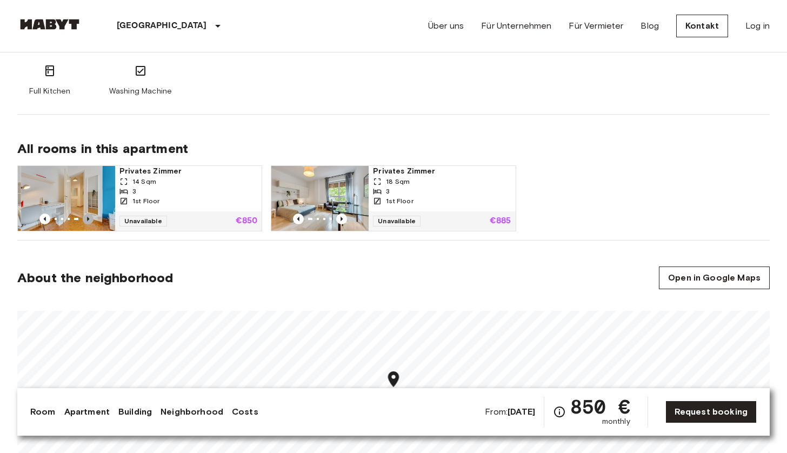
click at [89, 221] on icon "Previous image" at bounding box center [88, 219] width 11 height 11
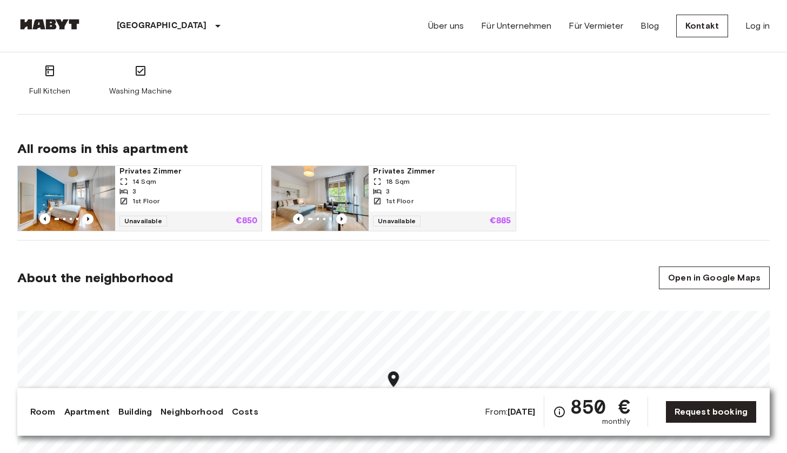
click at [94, 185] on img at bounding box center [66, 198] width 97 height 65
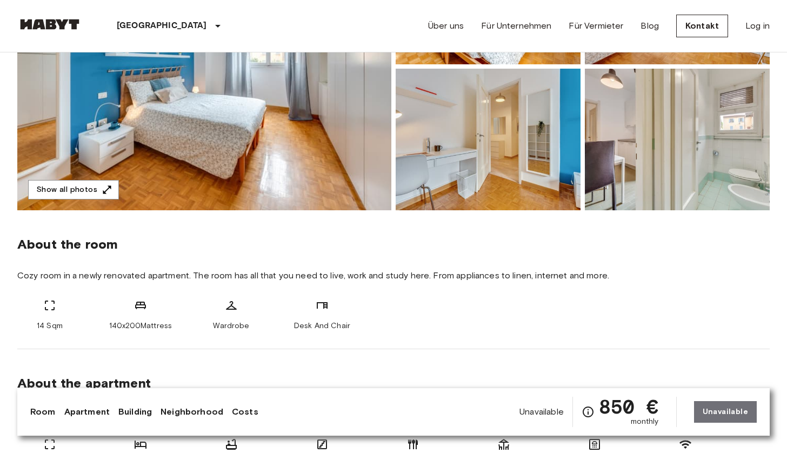
scroll to position [108, 0]
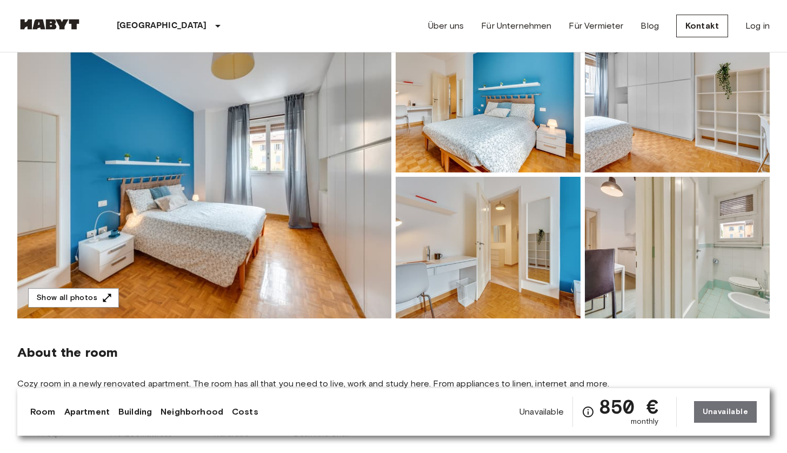
click at [254, 188] on img at bounding box center [204, 175] width 374 height 288
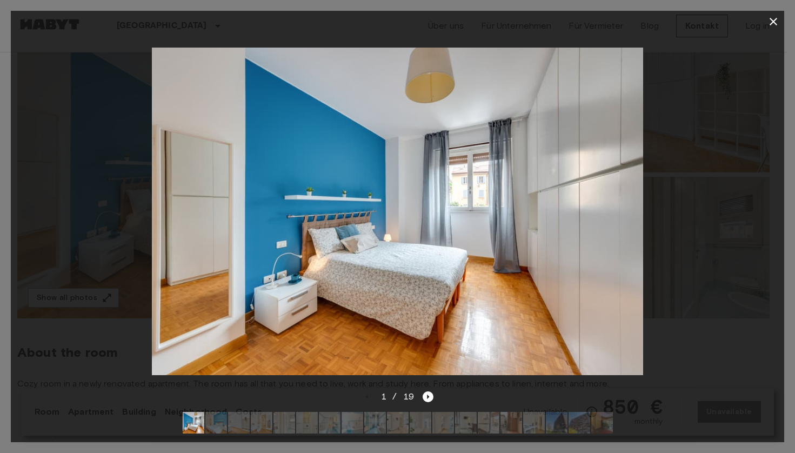
drag, startPoint x: 542, startPoint y: 228, endPoint x: 368, endPoint y: 225, distance: 173.5
click at [368, 225] on img at bounding box center [397, 212] width 491 height 328
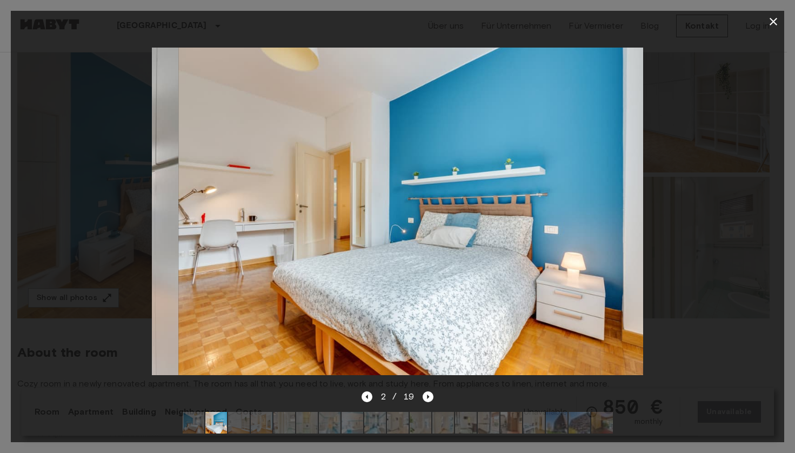
drag, startPoint x: 479, startPoint y: 225, endPoint x: 316, endPoint y: 223, distance: 163.3
click at [296, 225] on img at bounding box center [423, 212] width 491 height 328
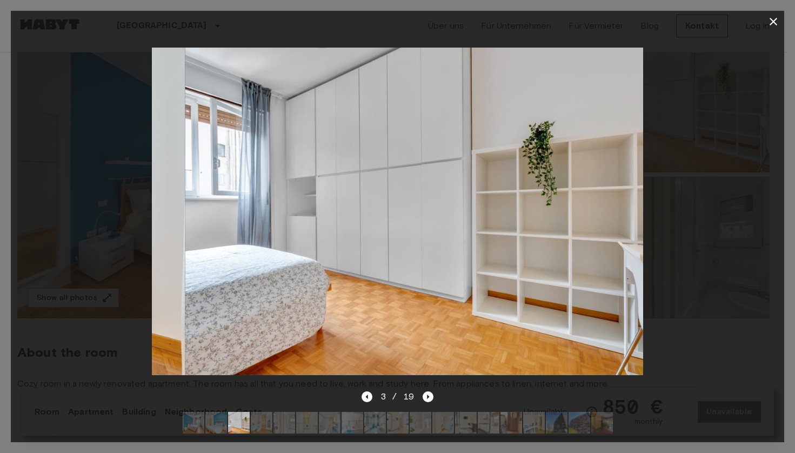
click at [381, 225] on img at bounding box center [430, 212] width 491 height 328
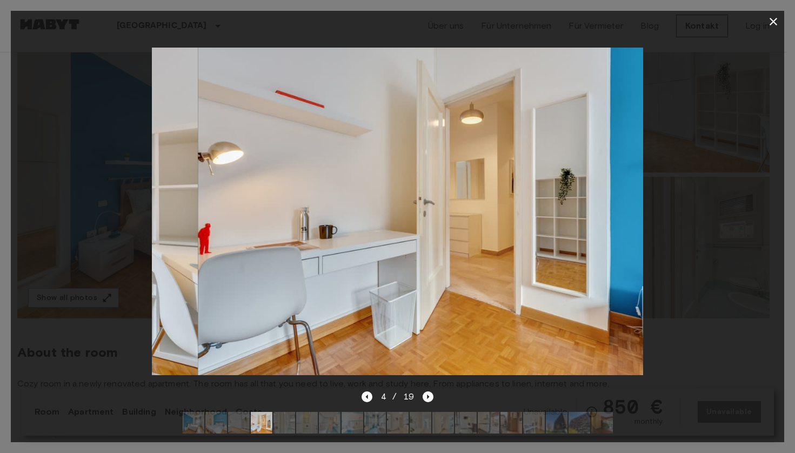
drag, startPoint x: 495, startPoint y: 228, endPoint x: 351, endPoint y: 226, distance: 143.8
click at [360, 226] on img at bounding box center [443, 212] width 491 height 328
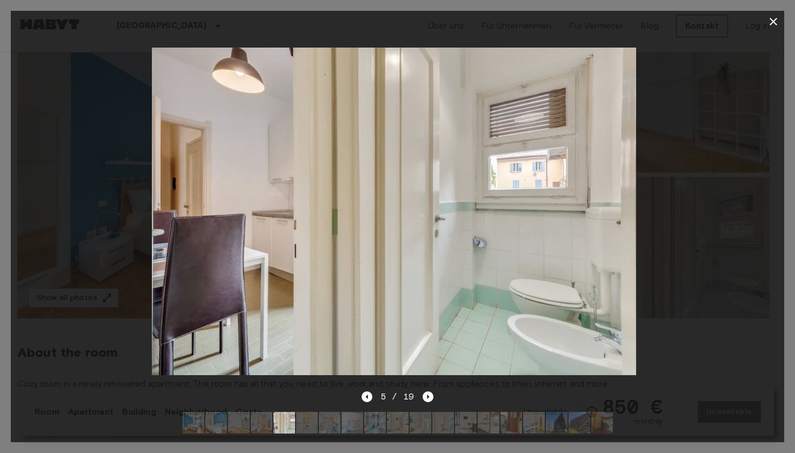
drag, startPoint x: 463, startPoint y: 231, endPoint x: 366, endPoint y: 228, distance: 97.3
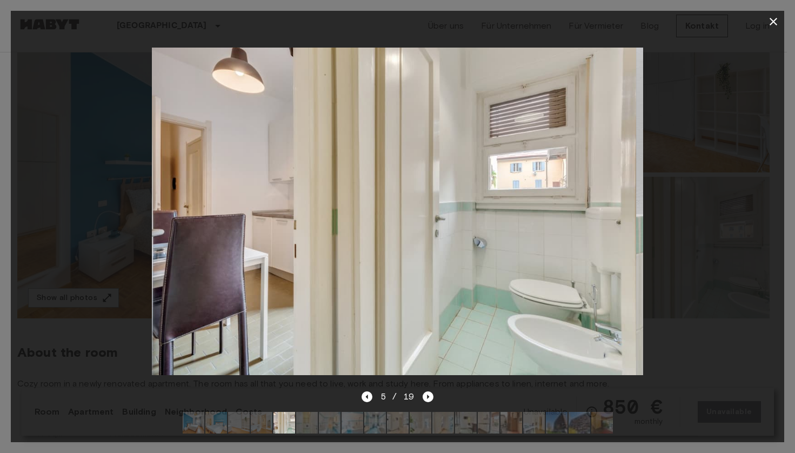
click at [378, 230] on img at bounding box center [389, 212] width 491 height 328
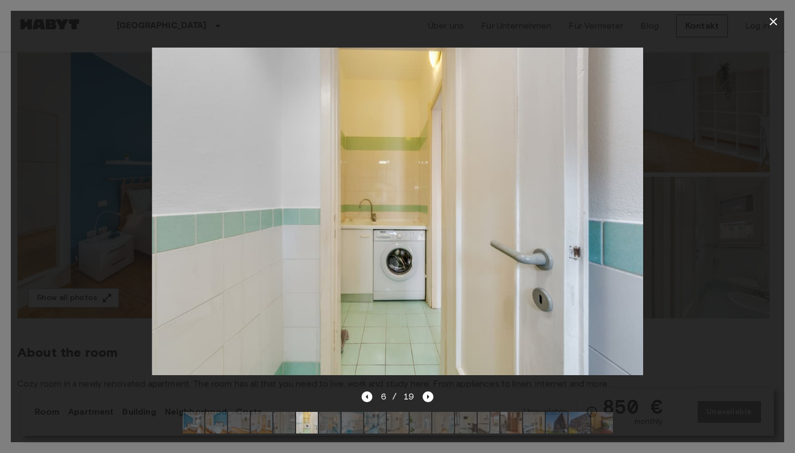
click at [96, 48] on div at bounding box center [398, 211] width 774 height 358
click at [778, 18] on icon "button" at bounding box center [773, 21] width 13 height 13
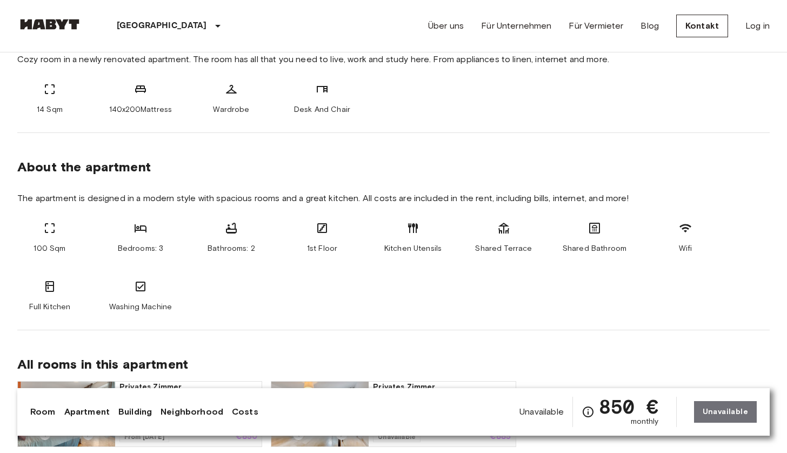
scroll to position [649, 0]
